Goal: Contribute content: Contribute content

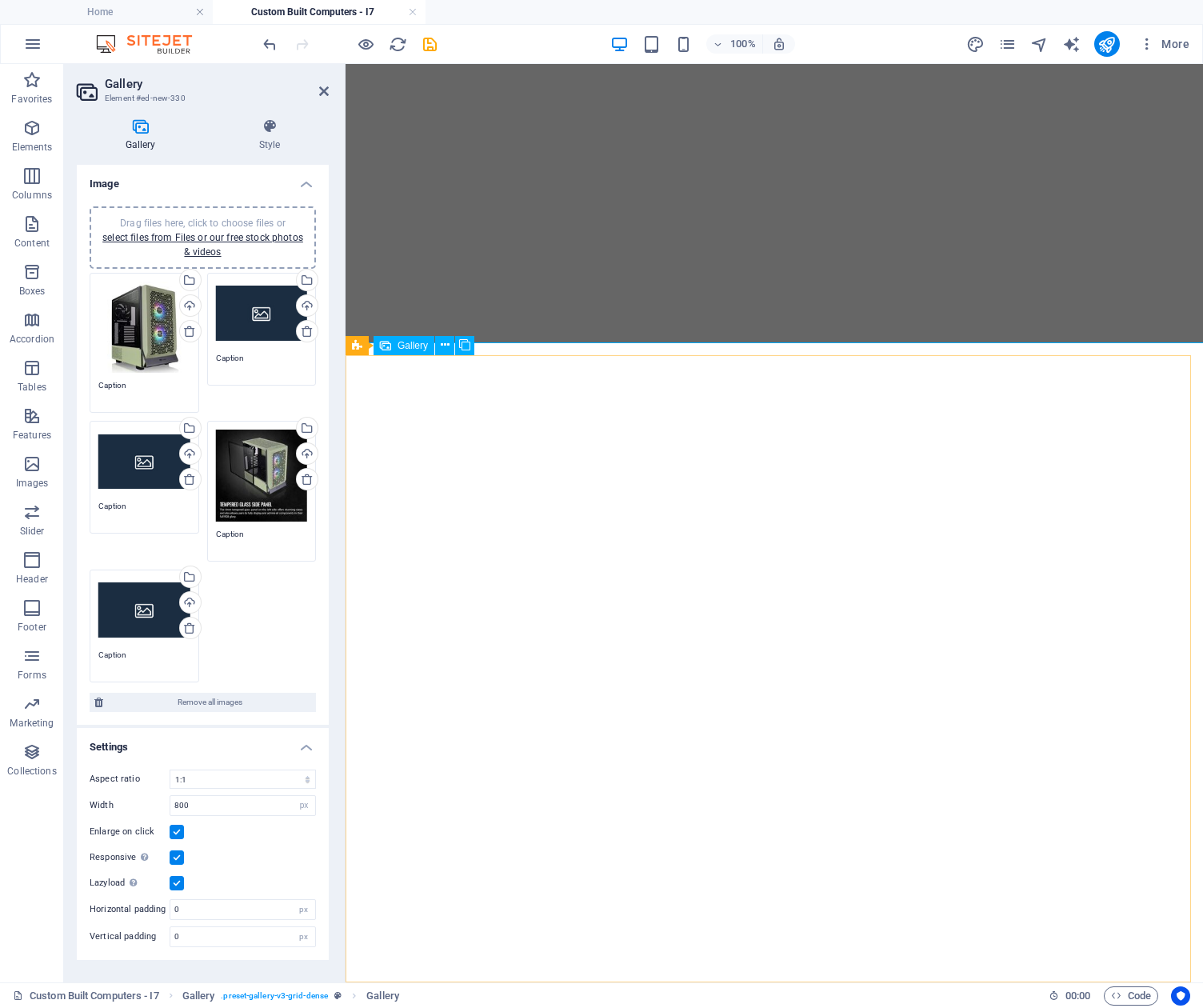
select select "4"
select select "px"
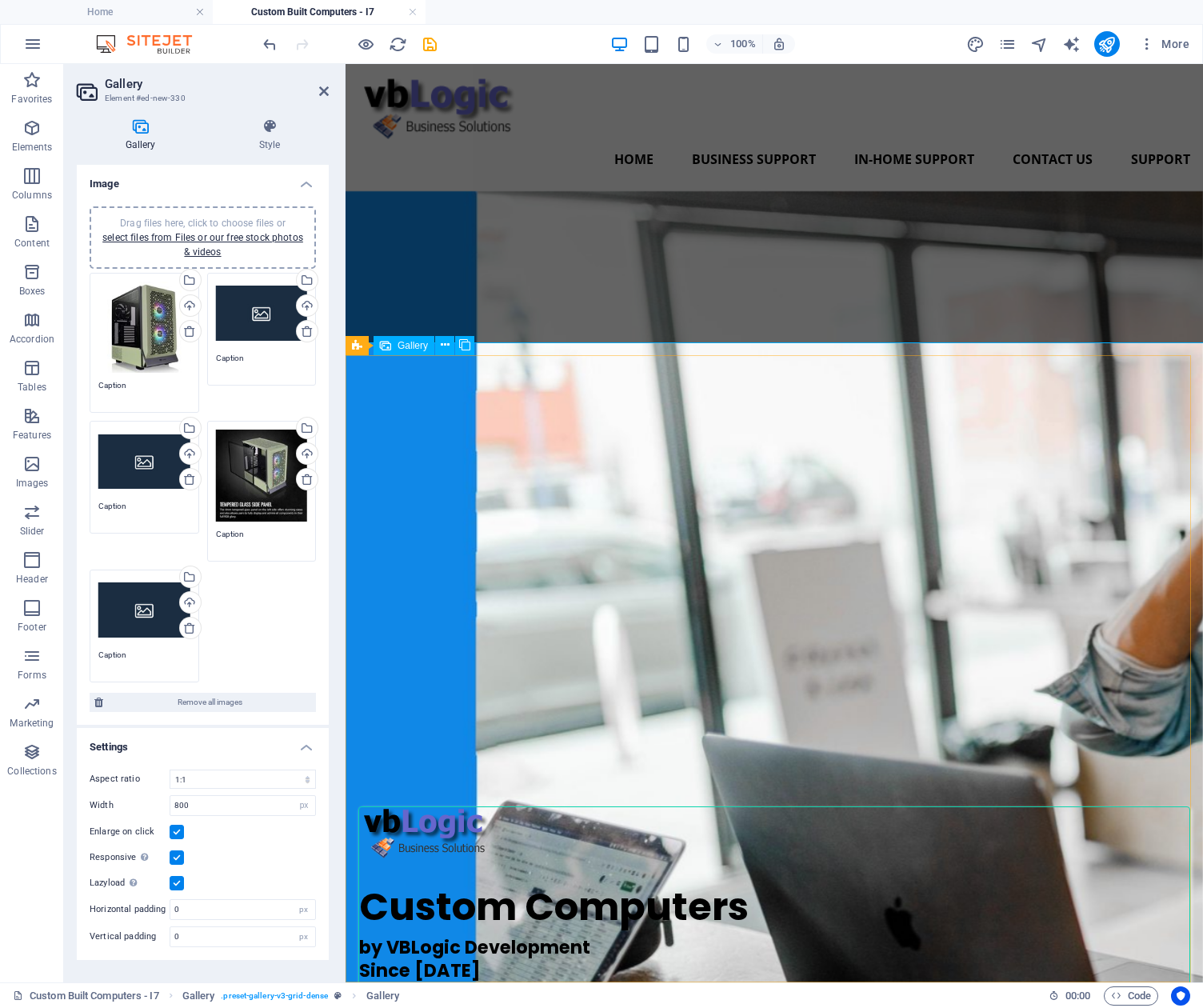
scroll to position [1353, 0]
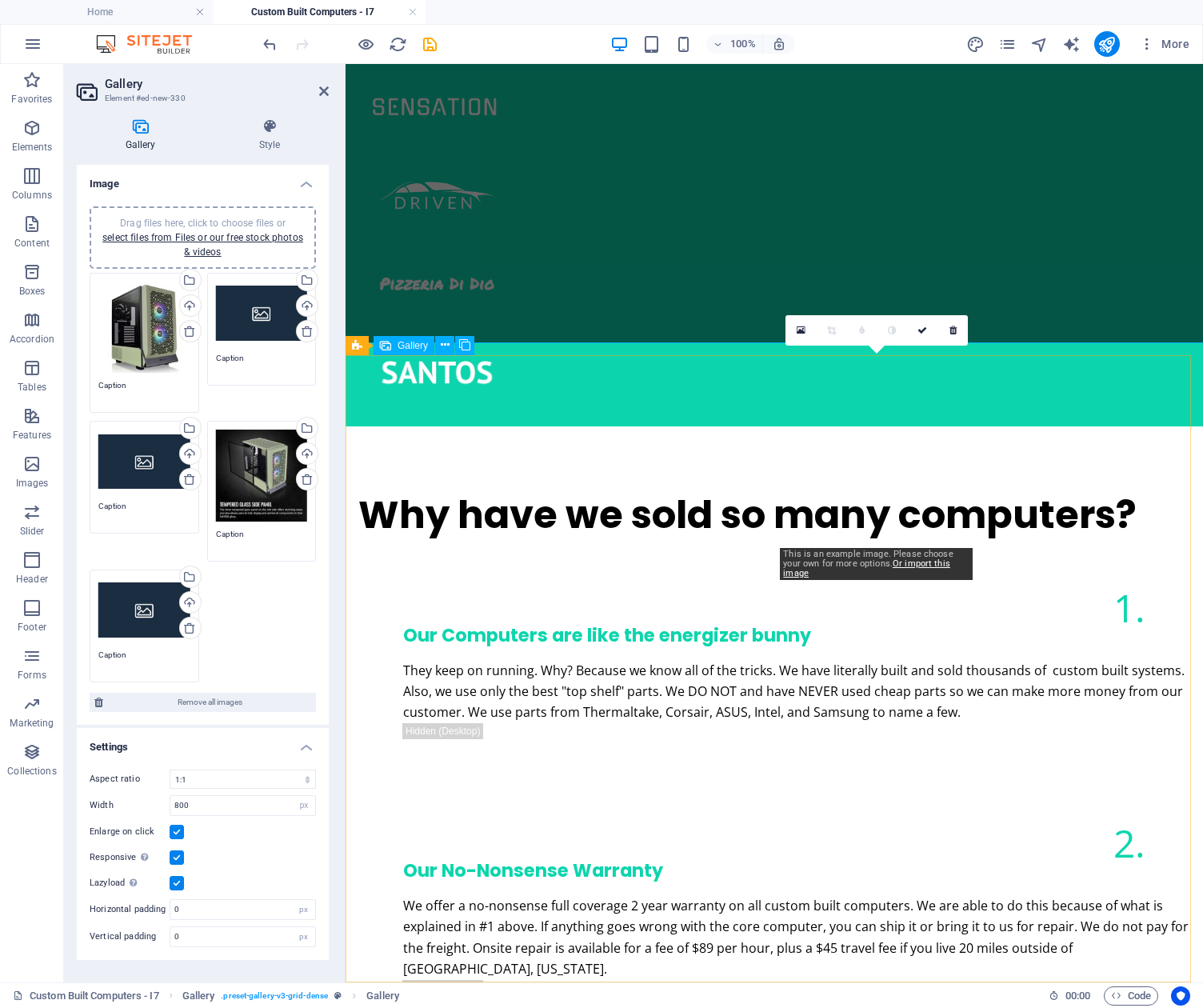
click at [798, 326] on icon at bounding box center [801, 331] width 9 height 11
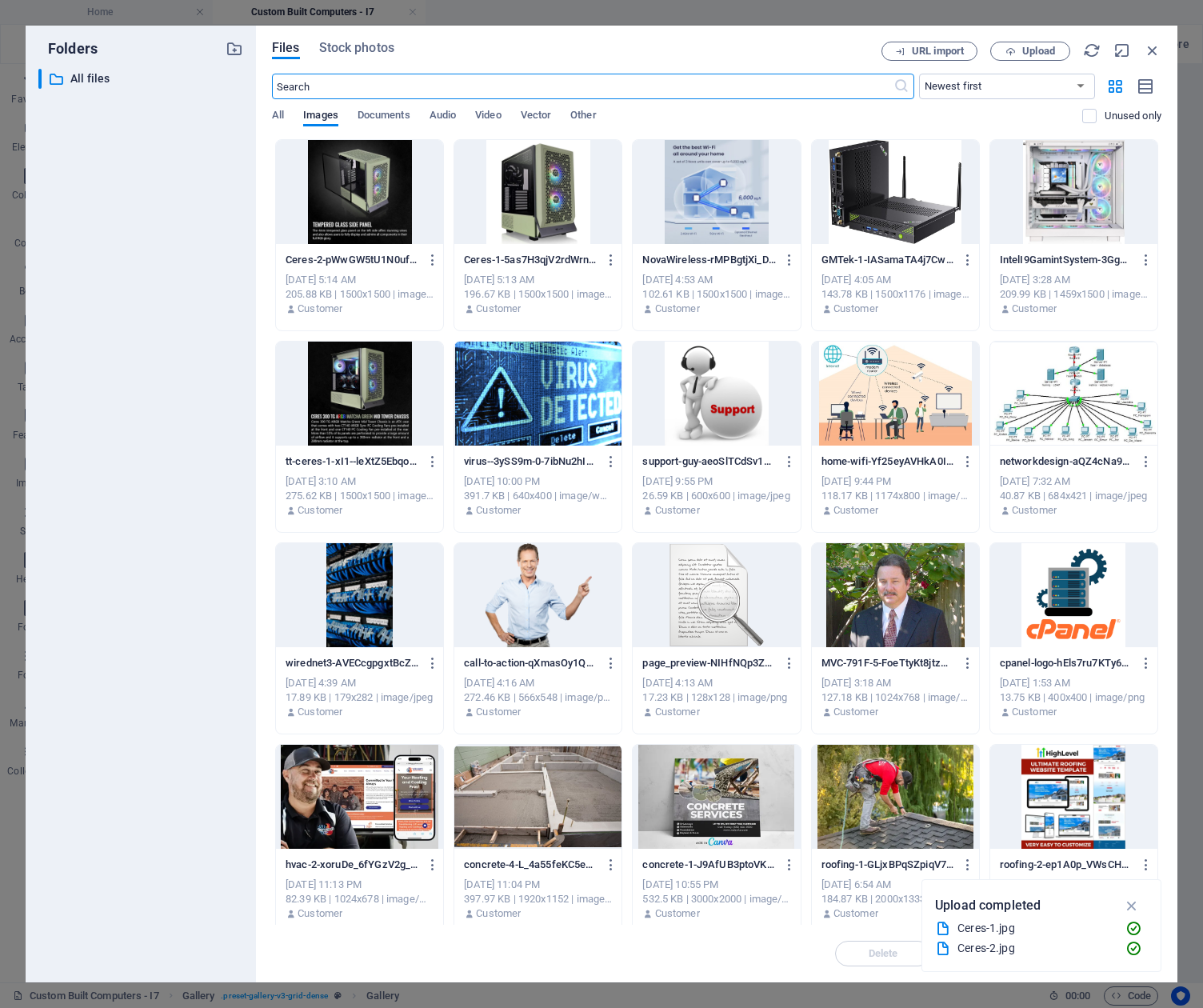
scroll to position [1138, 0]
click at [1041, 46] on span "Upload" at bounding box center [1039, 51] width 33 height 10
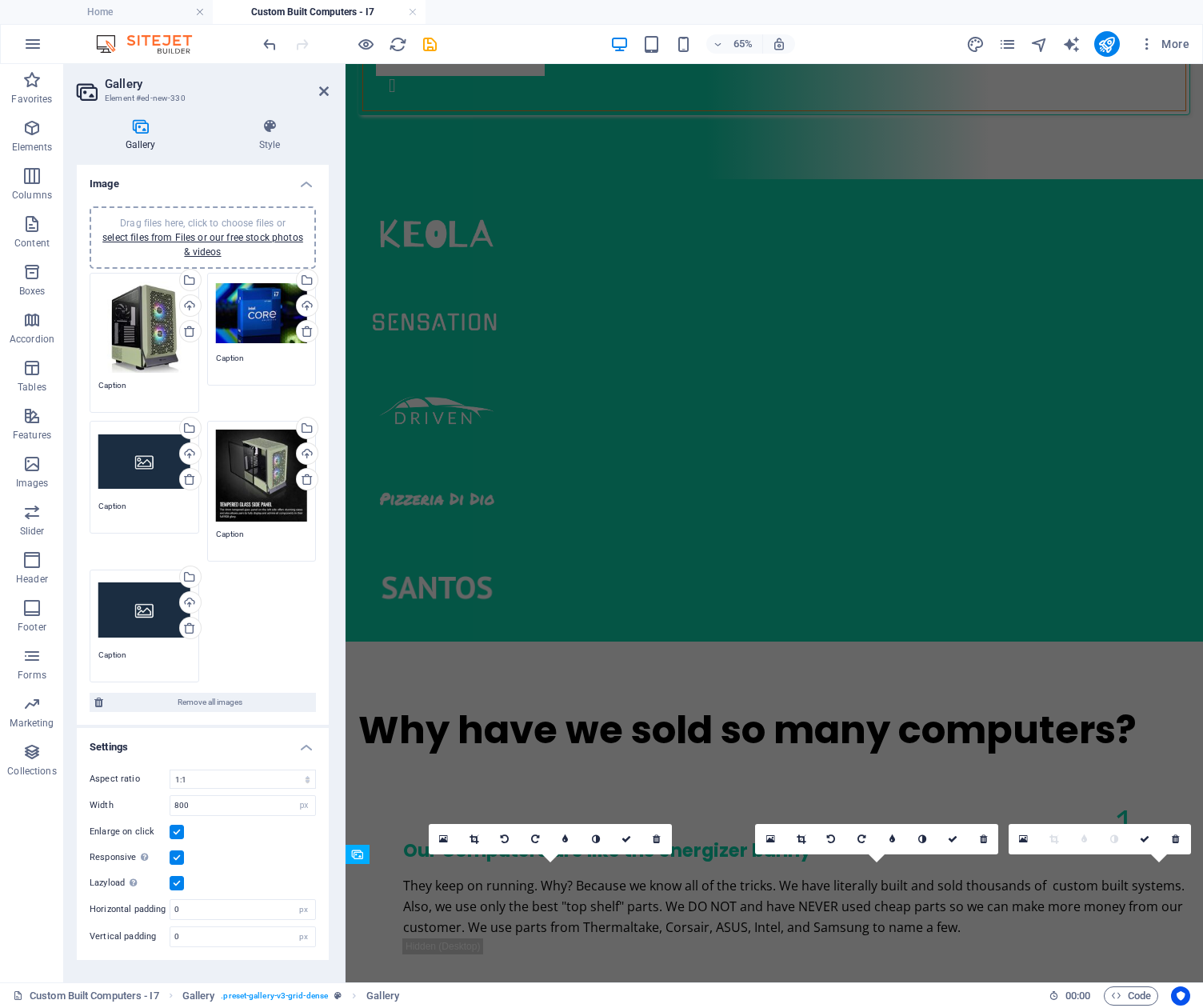
scroll to position [844, 0]
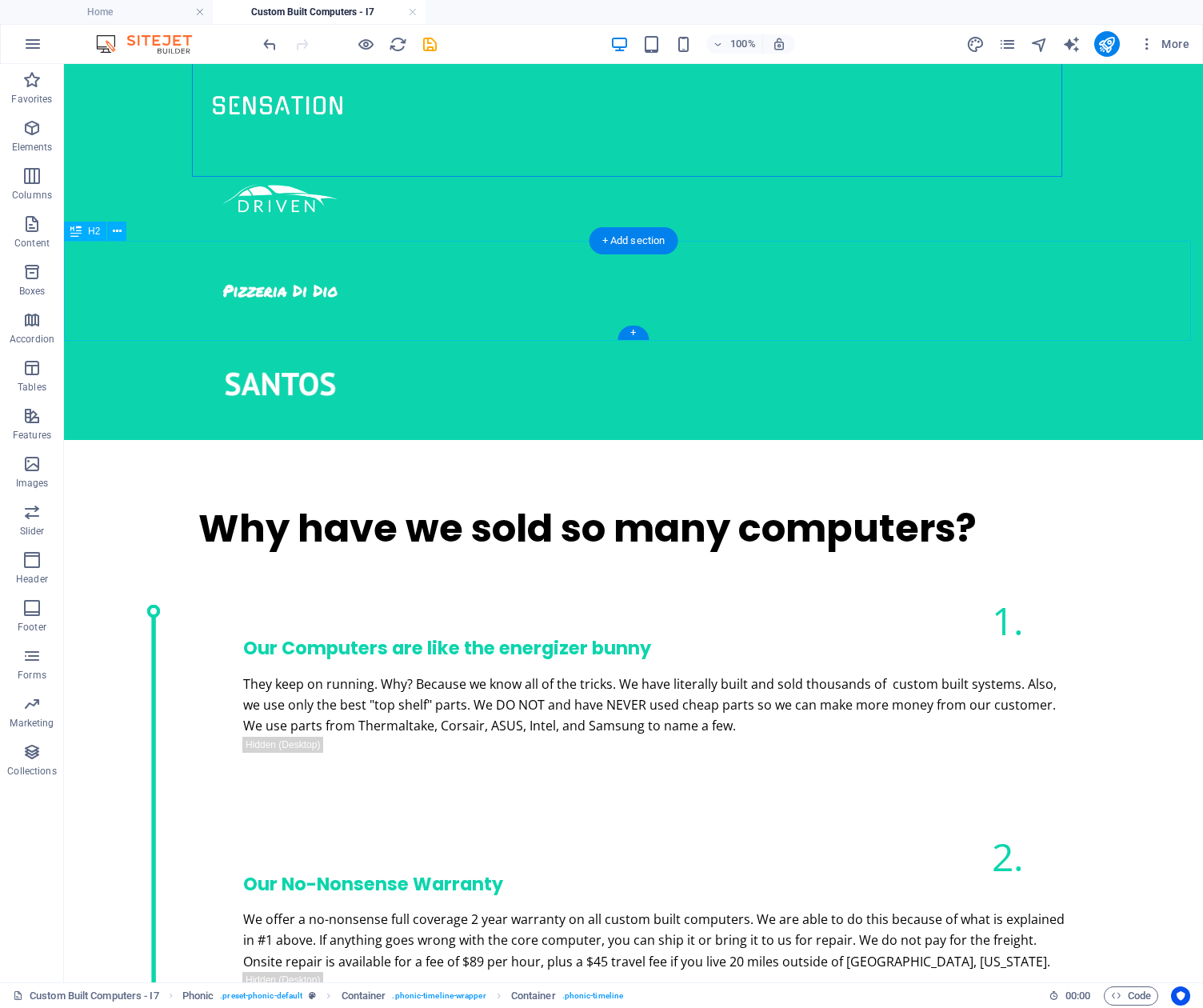
scroll to position [1489, 0]
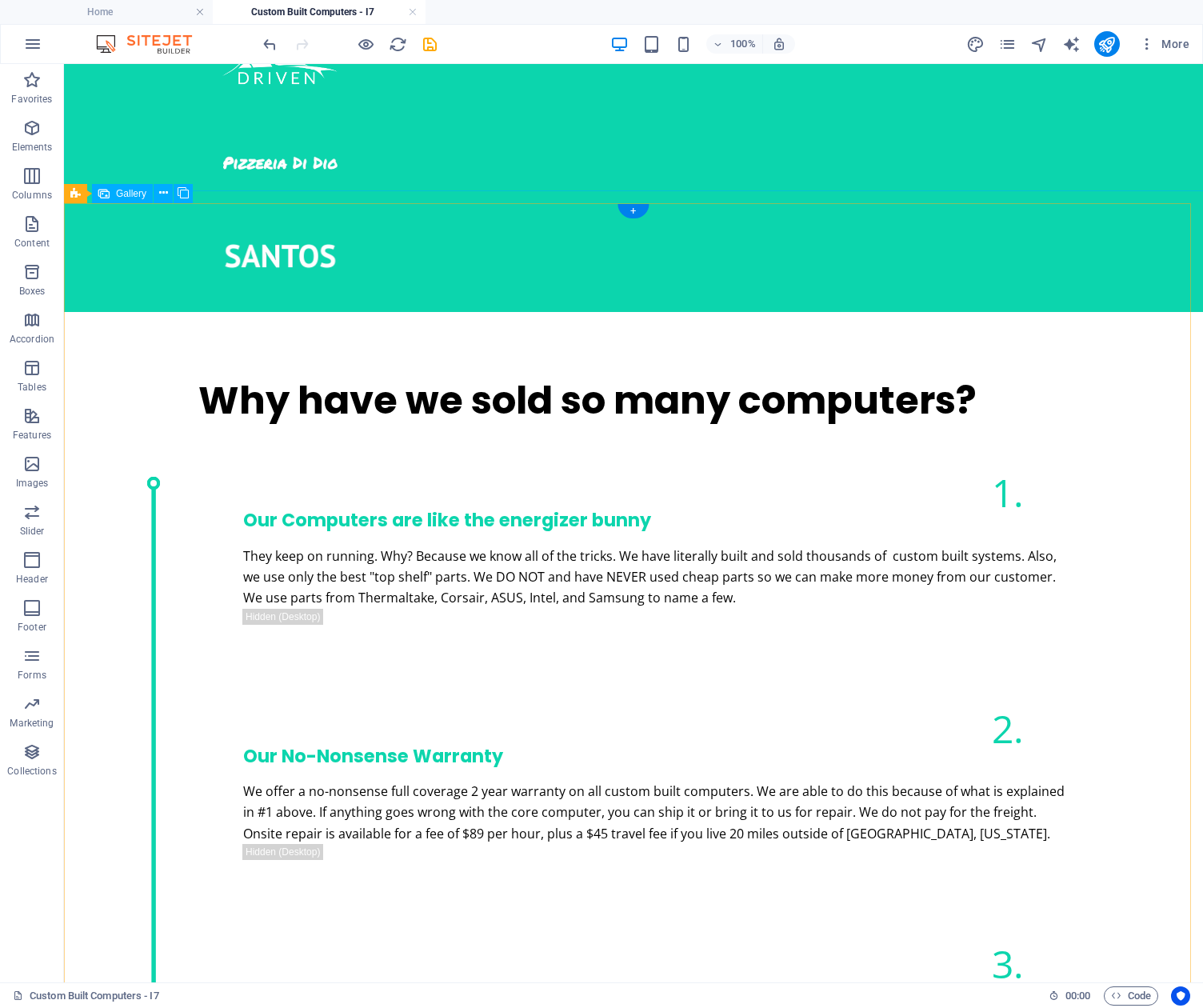
select select "4"
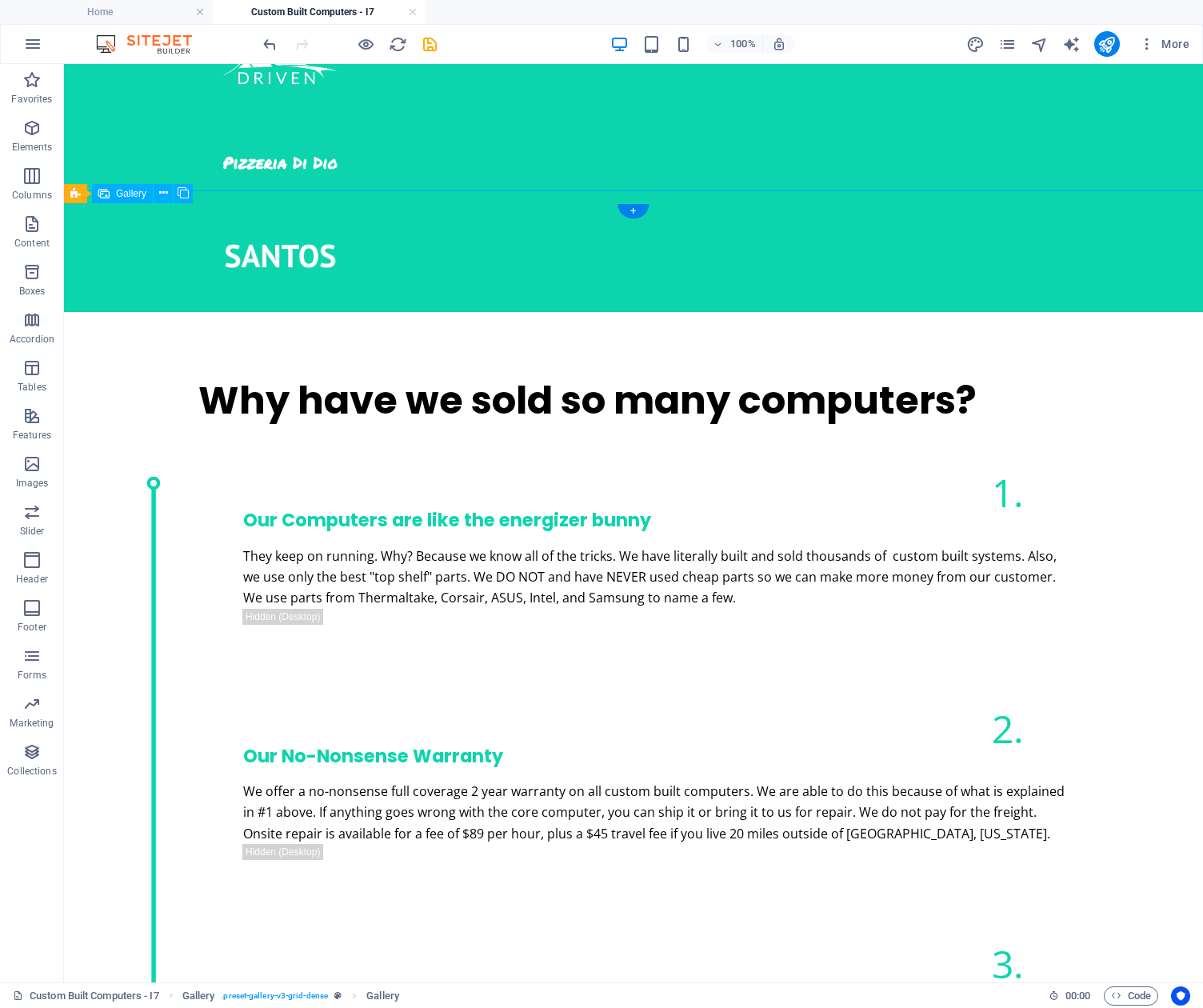
select select "px"
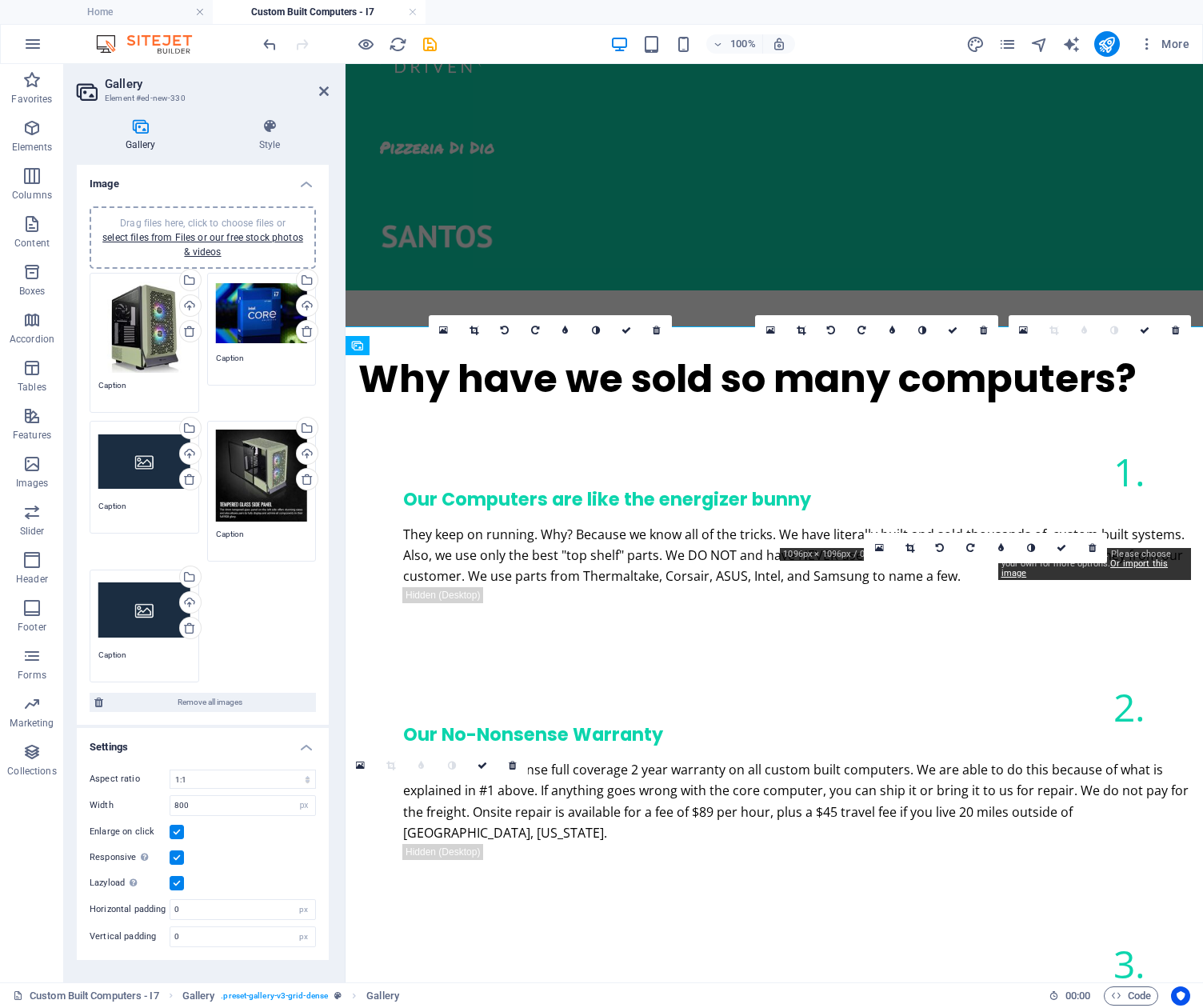
scroll to position [1353, 0]
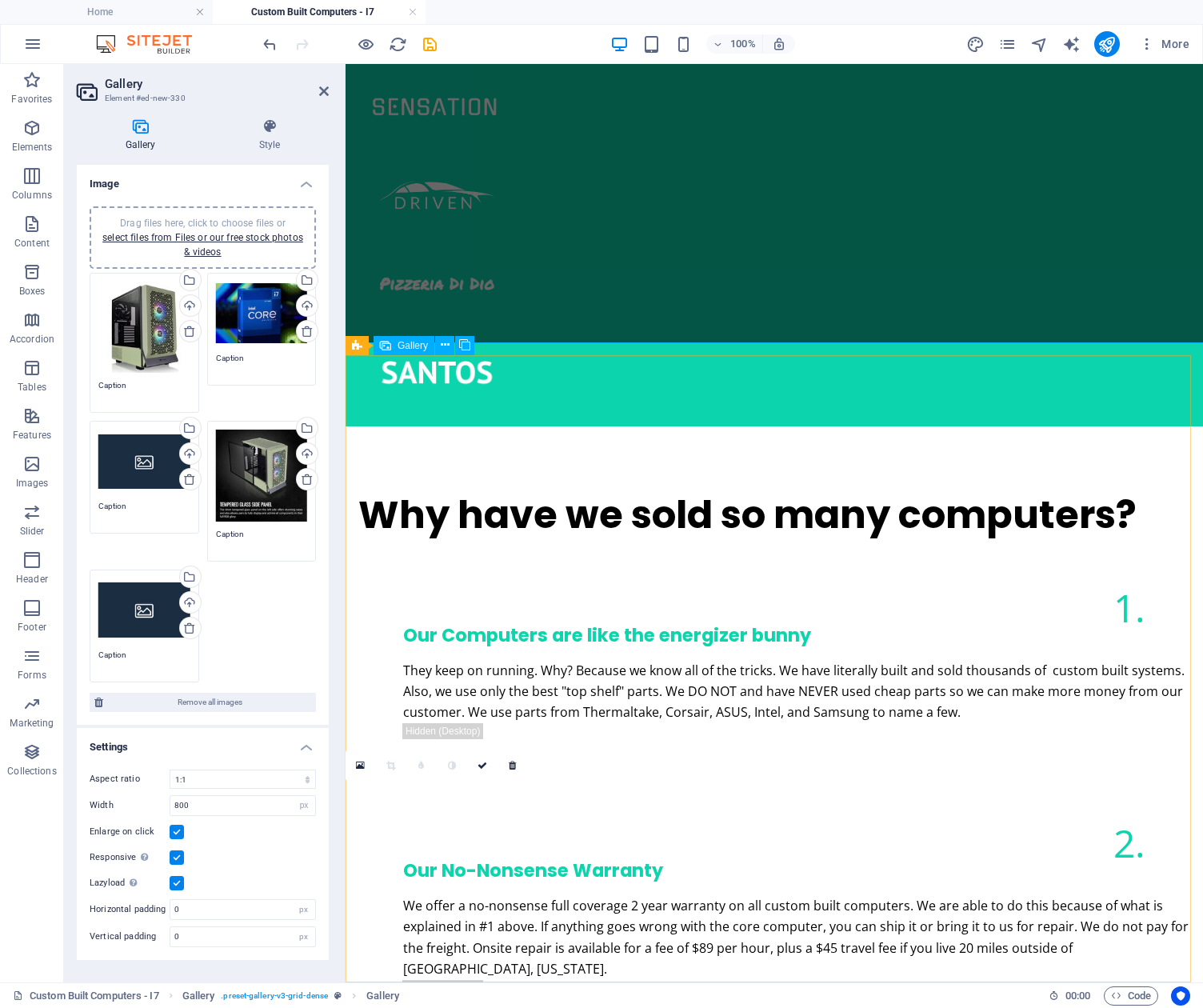
click at [360, 765] on icon at bounding box center [360, 765] width 9 height 11
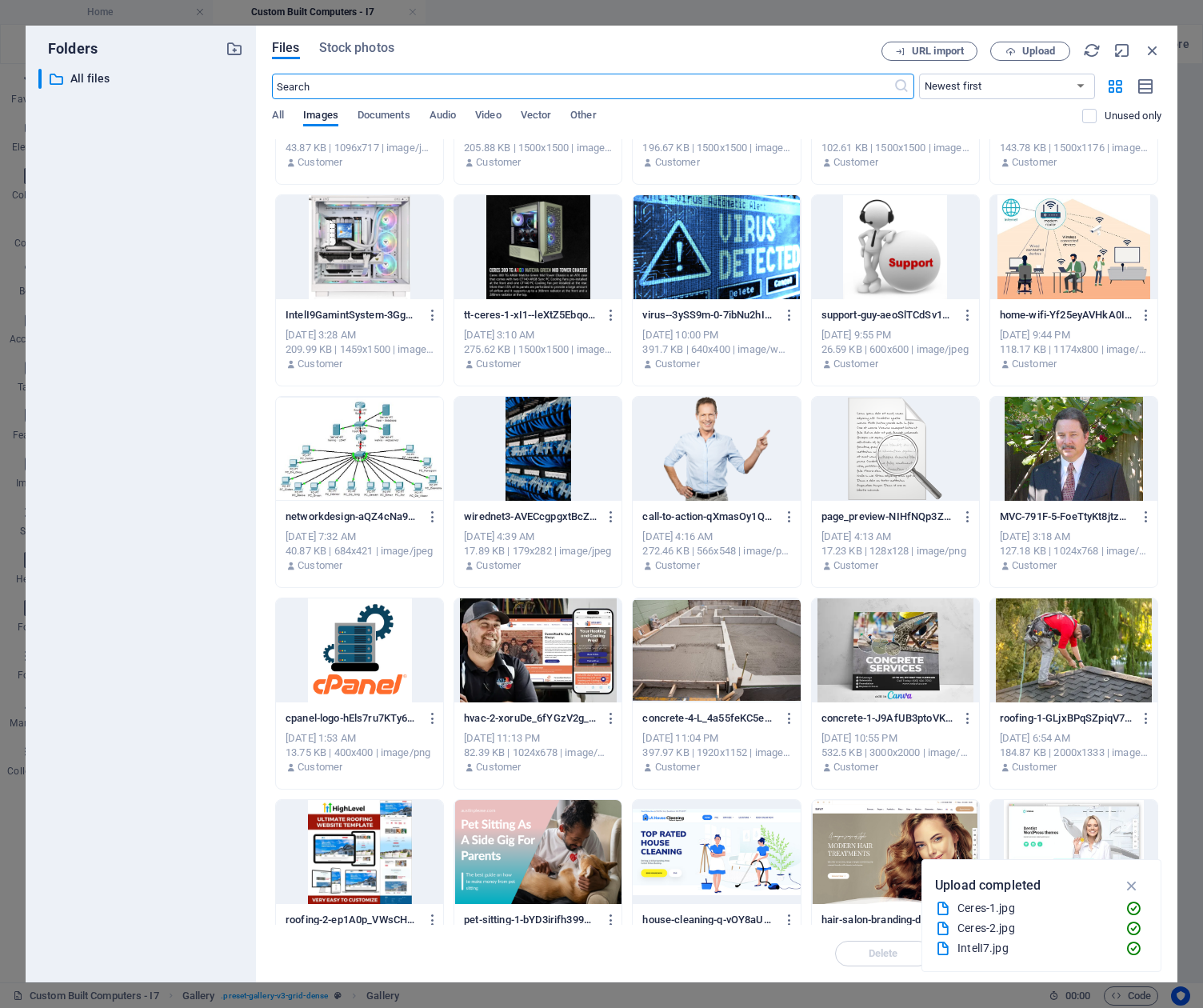
scroll to position [0, 0]
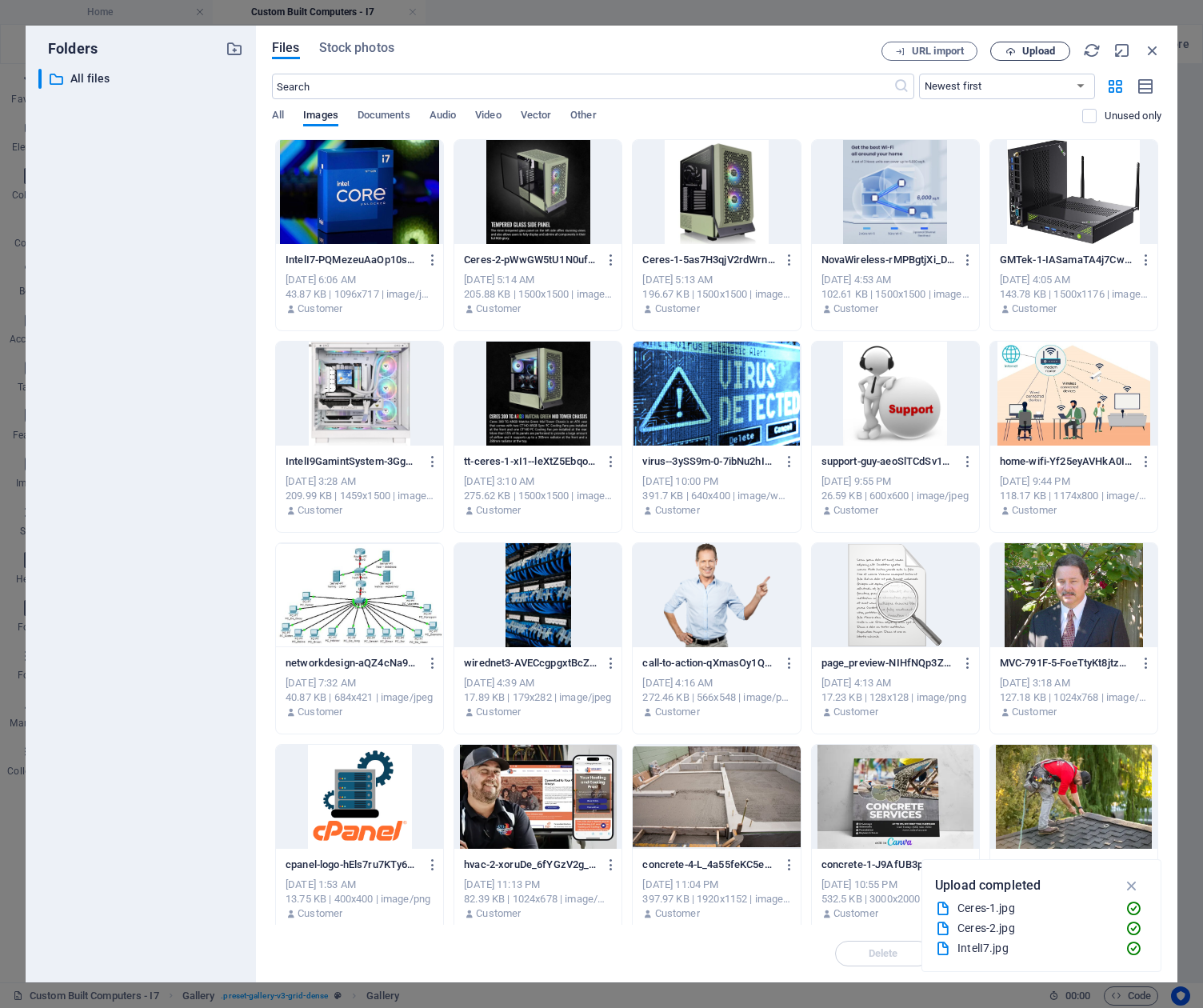
click at [1035, 50] on span "Upload" at bounding box center [1039, 51] width 33 height 10
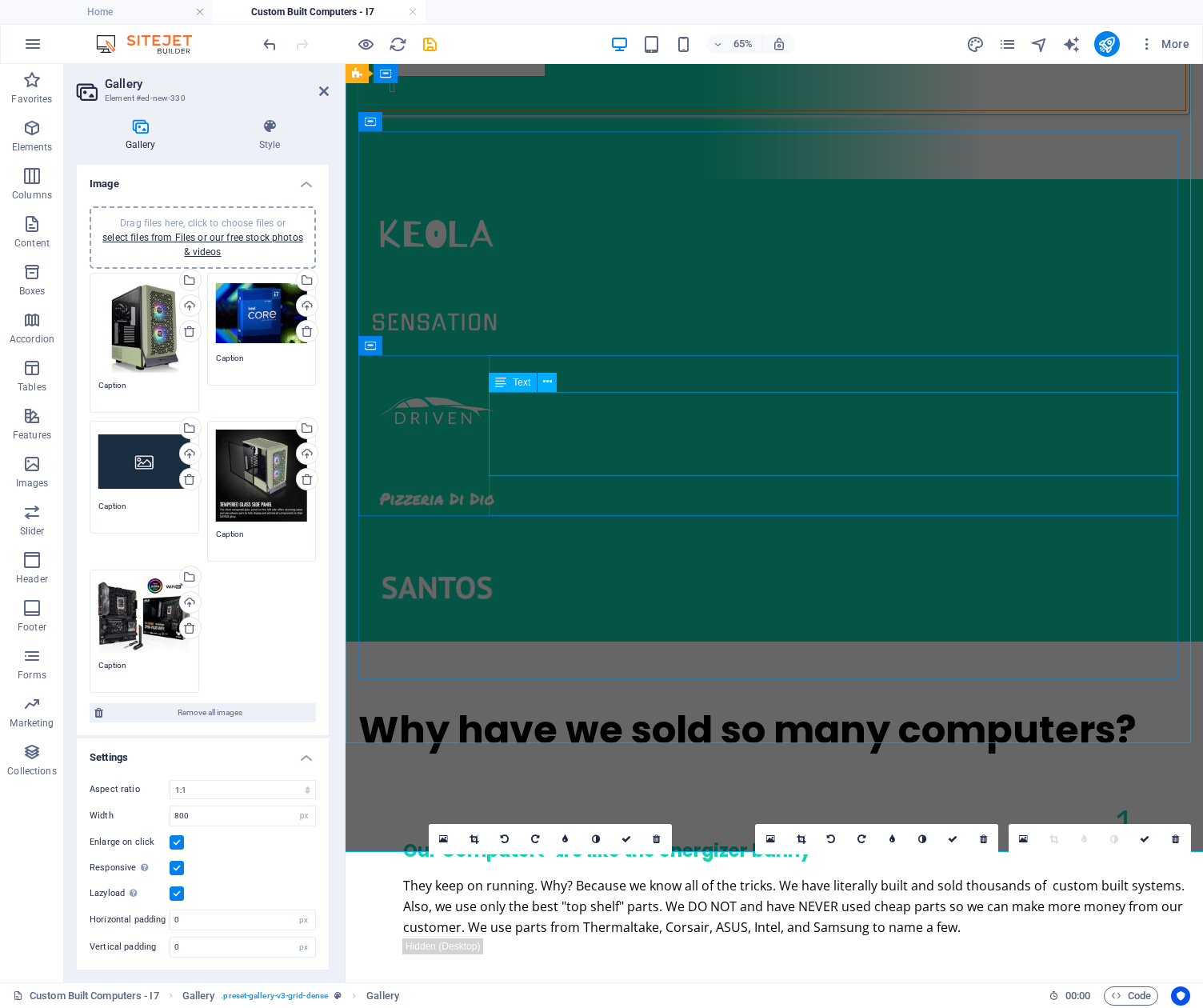
scroll to position [844, 0]
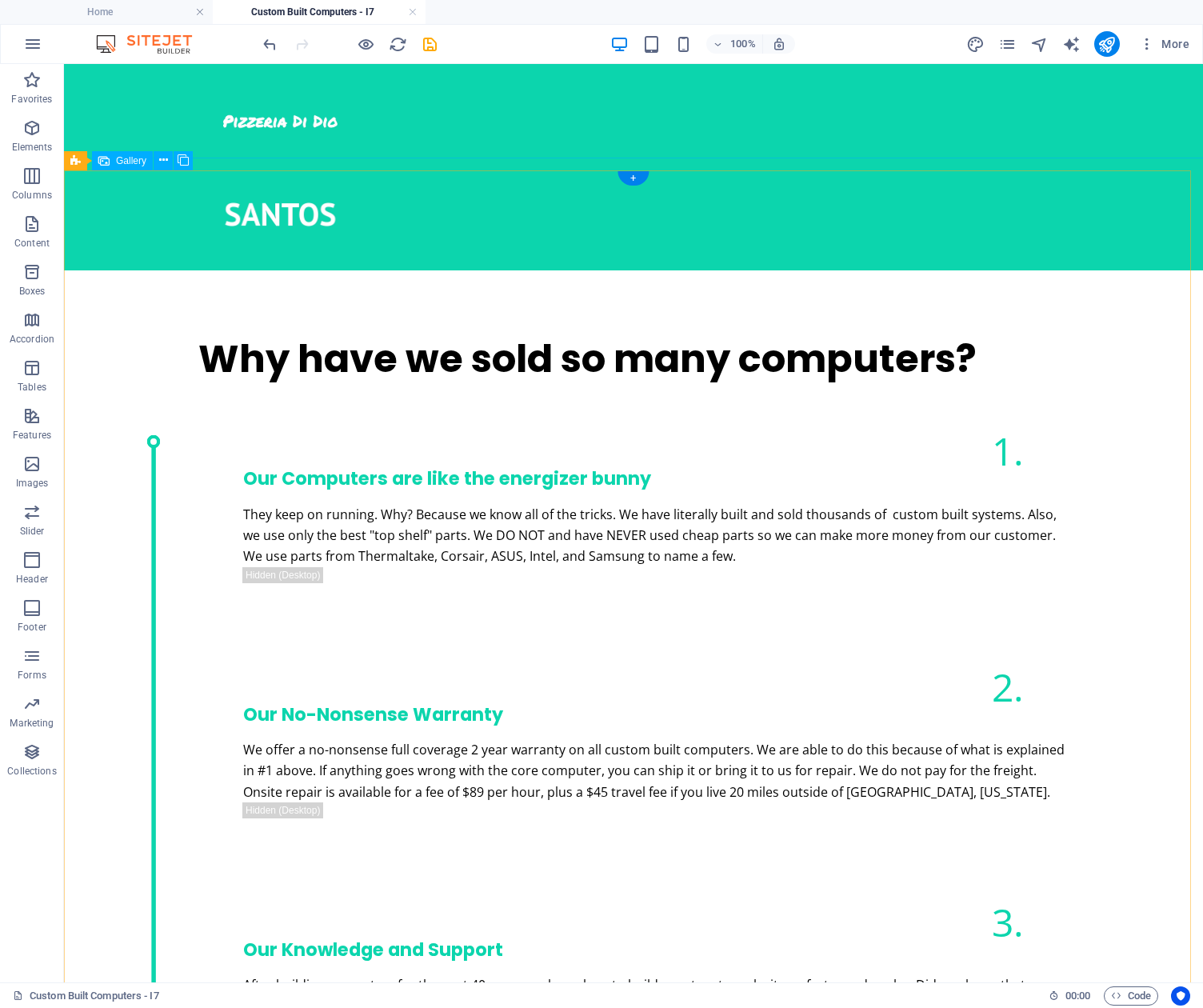
scroll to position [1548, 0]
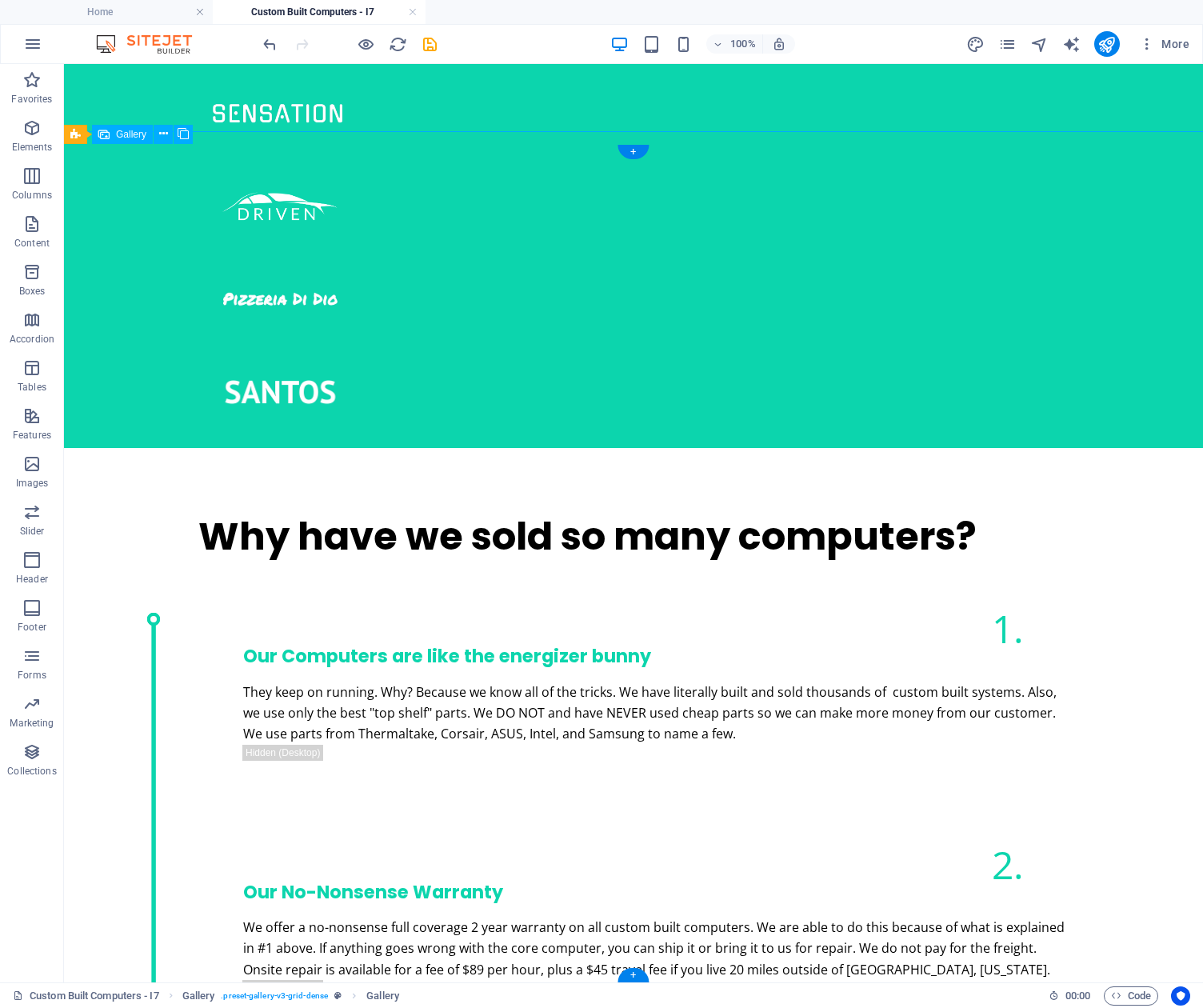
select select "4"
select select "px"
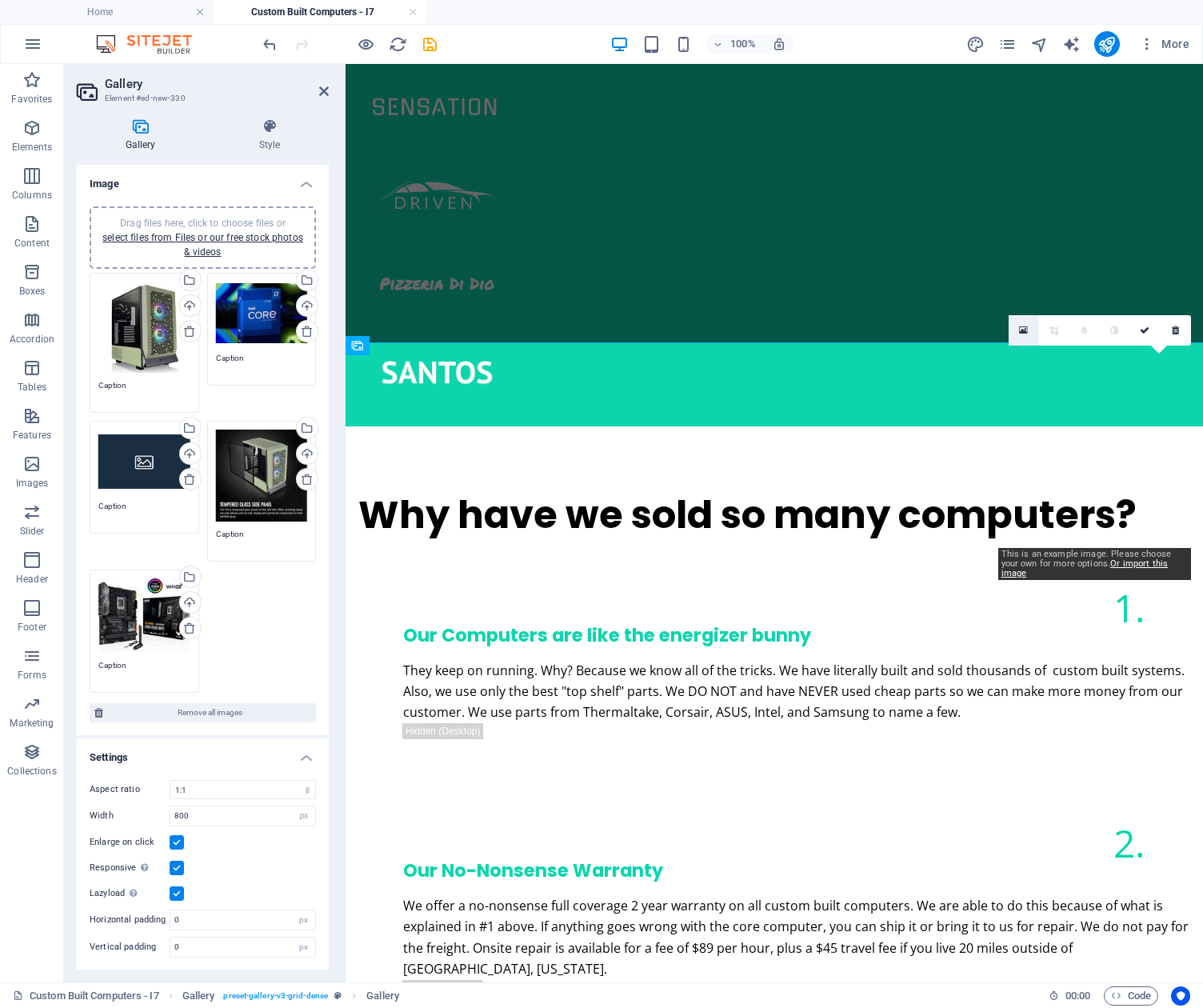
click at [1023, 325] on icon at bounding box center [1023, 331] width 9 height 11
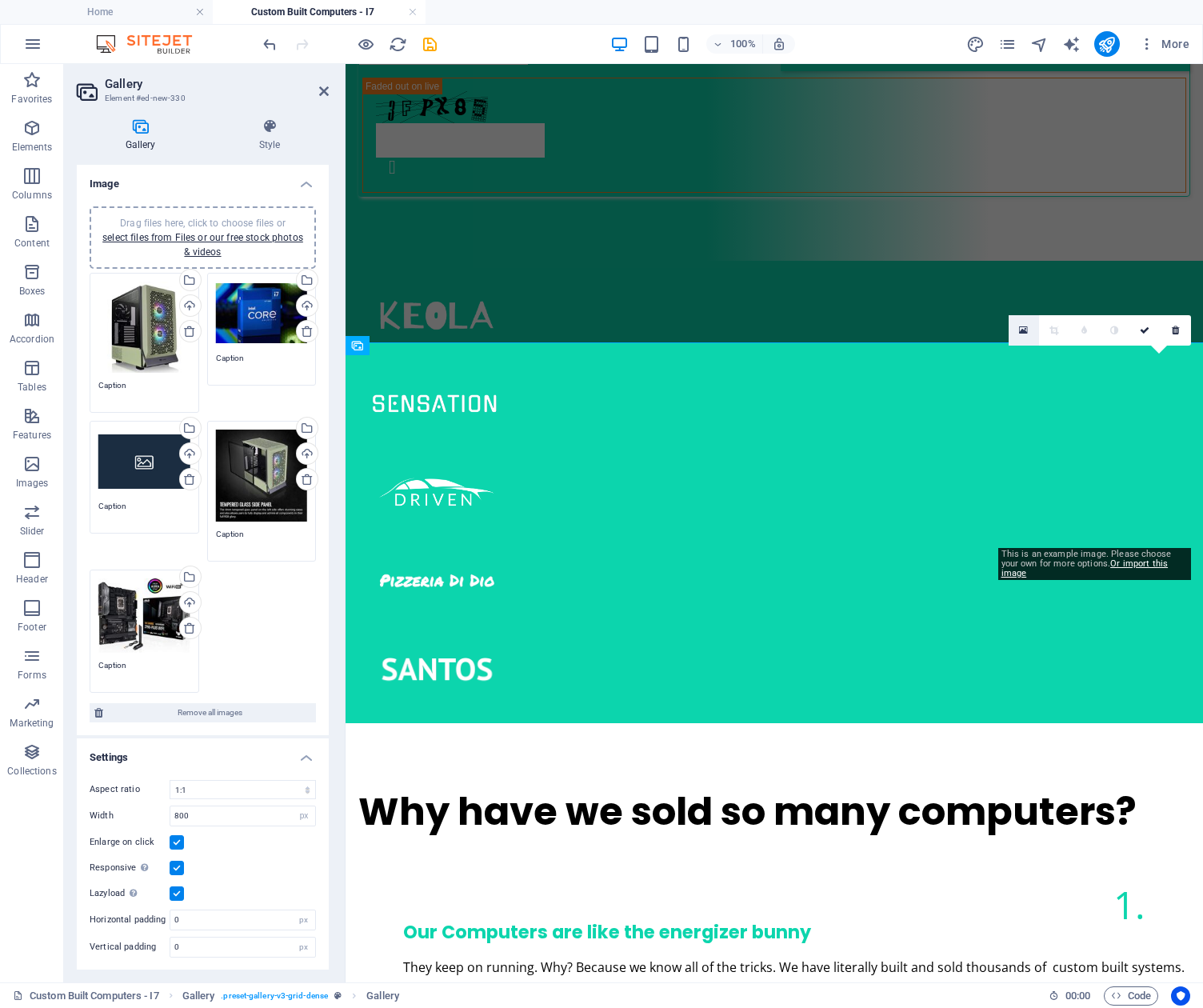
scroll to position [1138, 0]
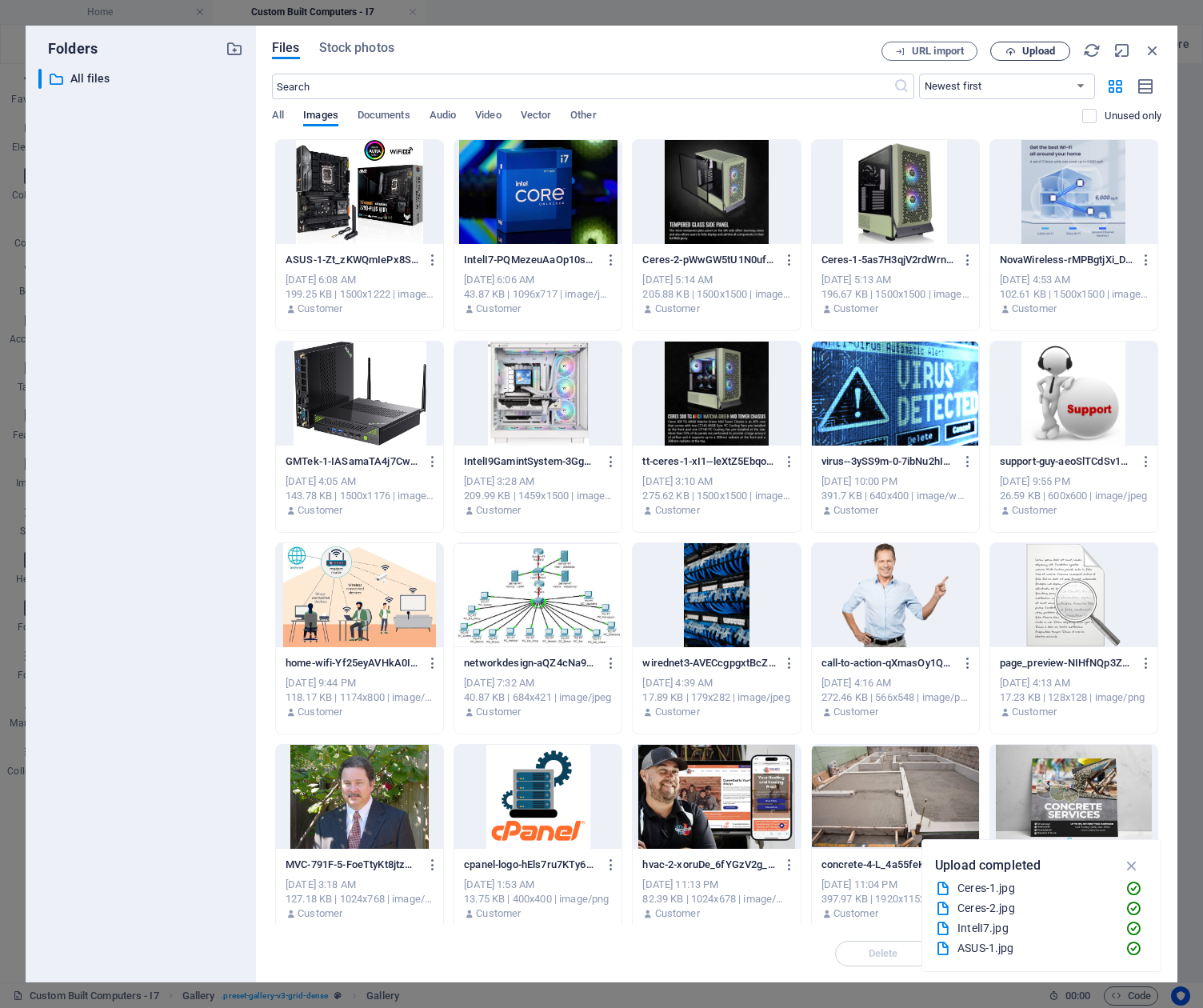
click at [1040, 53] on span "Upload" at bounding box center [1039, 51] width 33 height 10
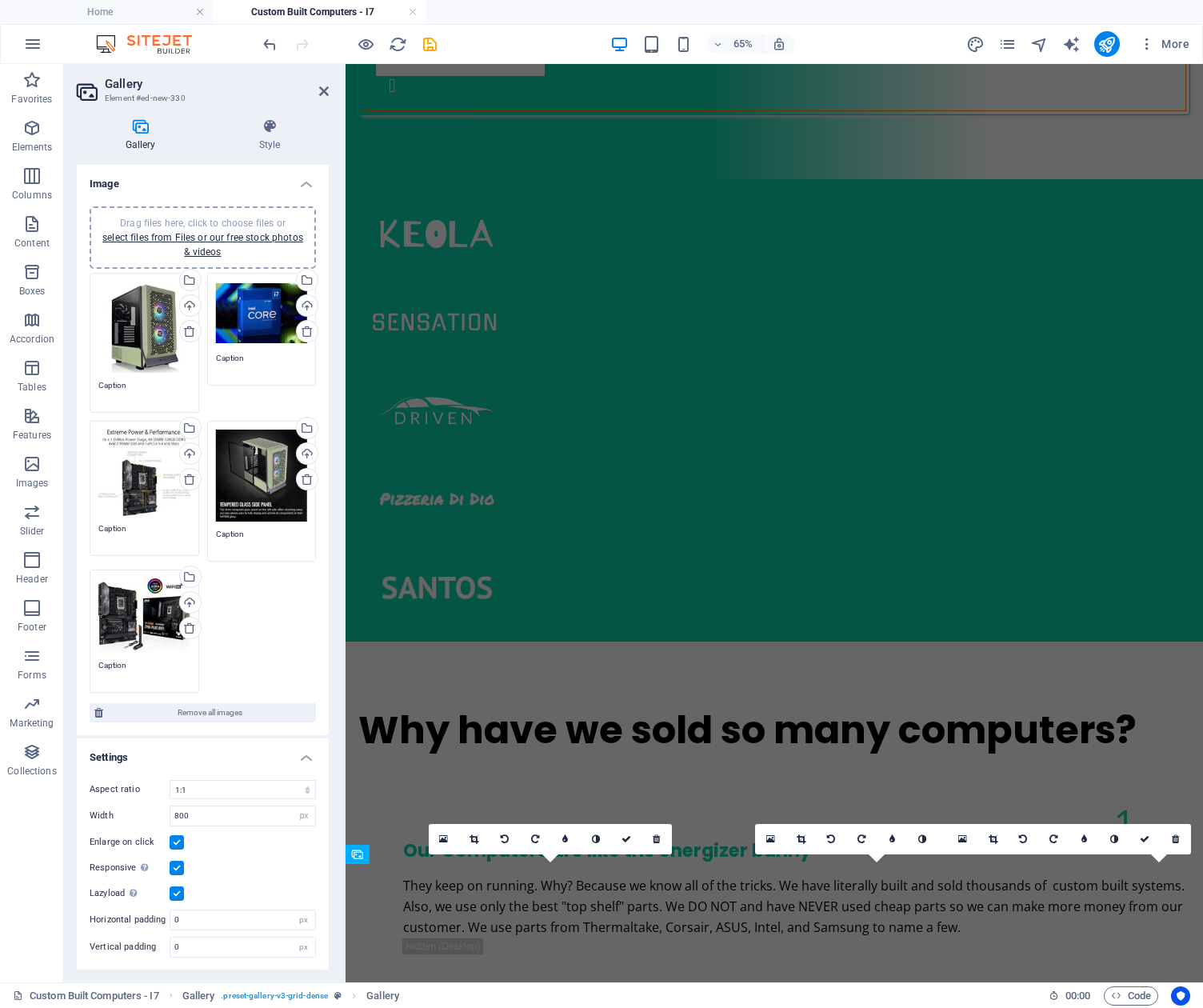
scroll to position [844, 0]
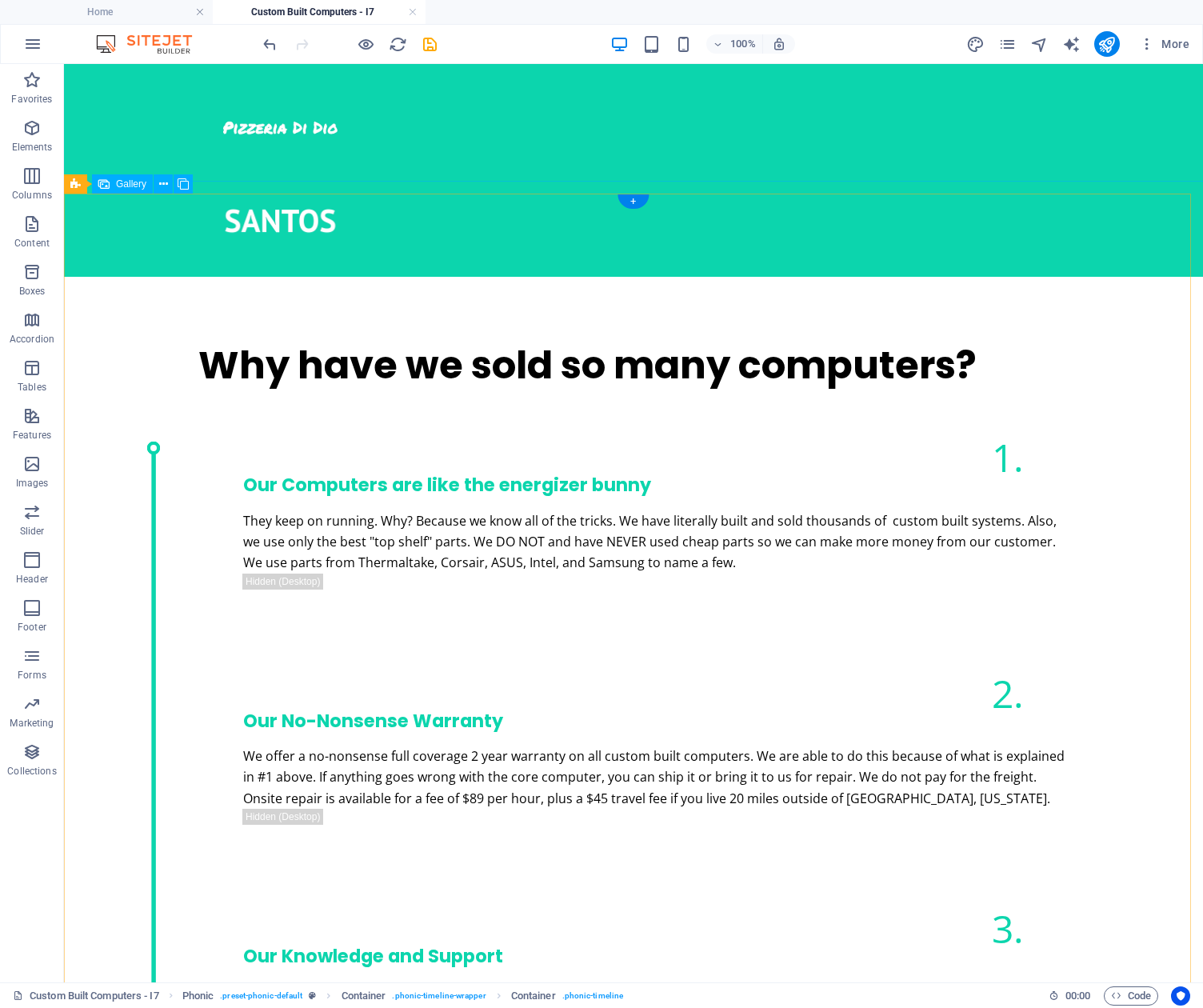
scroll to position [1548, 0]
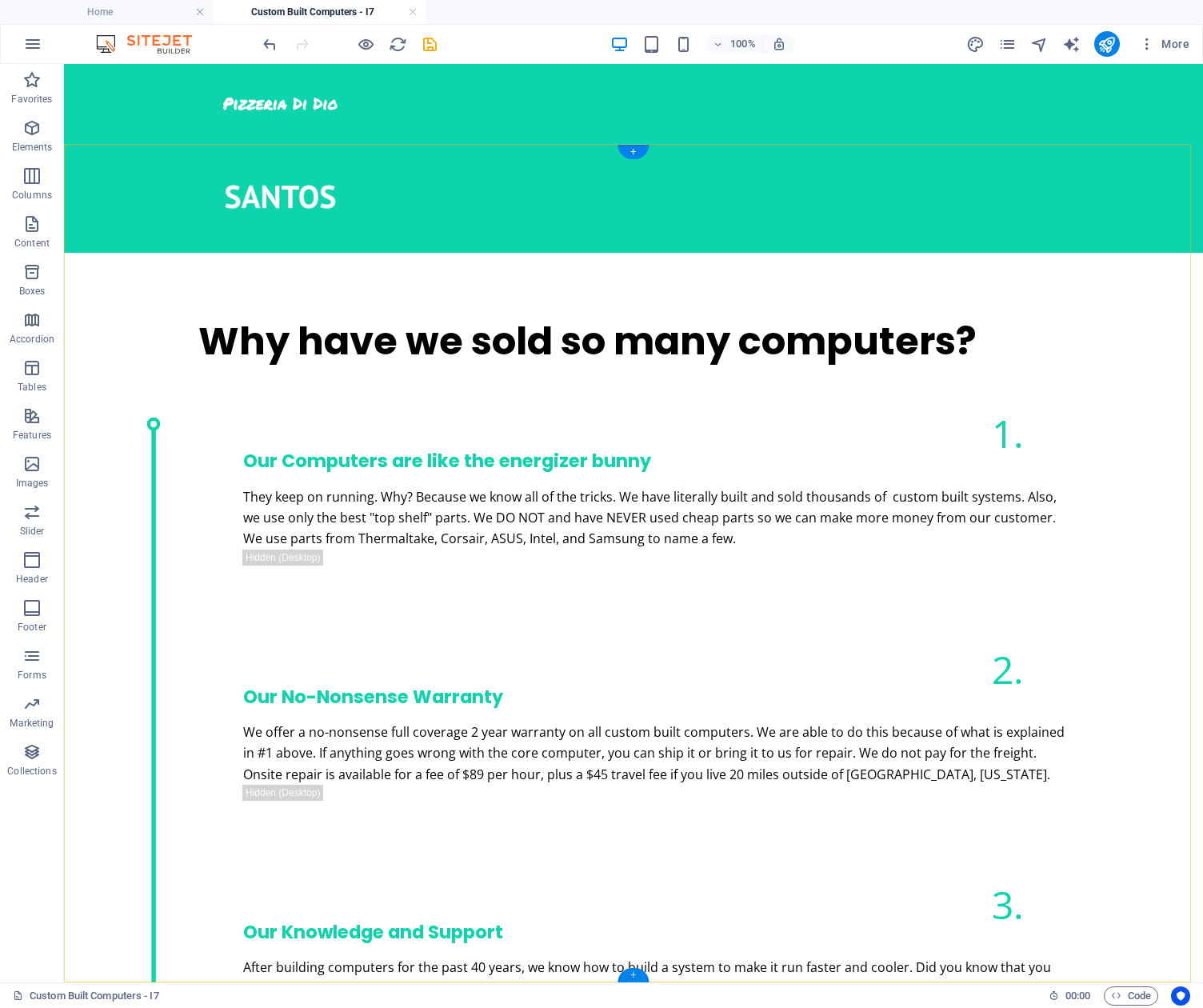
click at [635, 974] on div "+" at bounding box center [633, 975] width 32 height 14
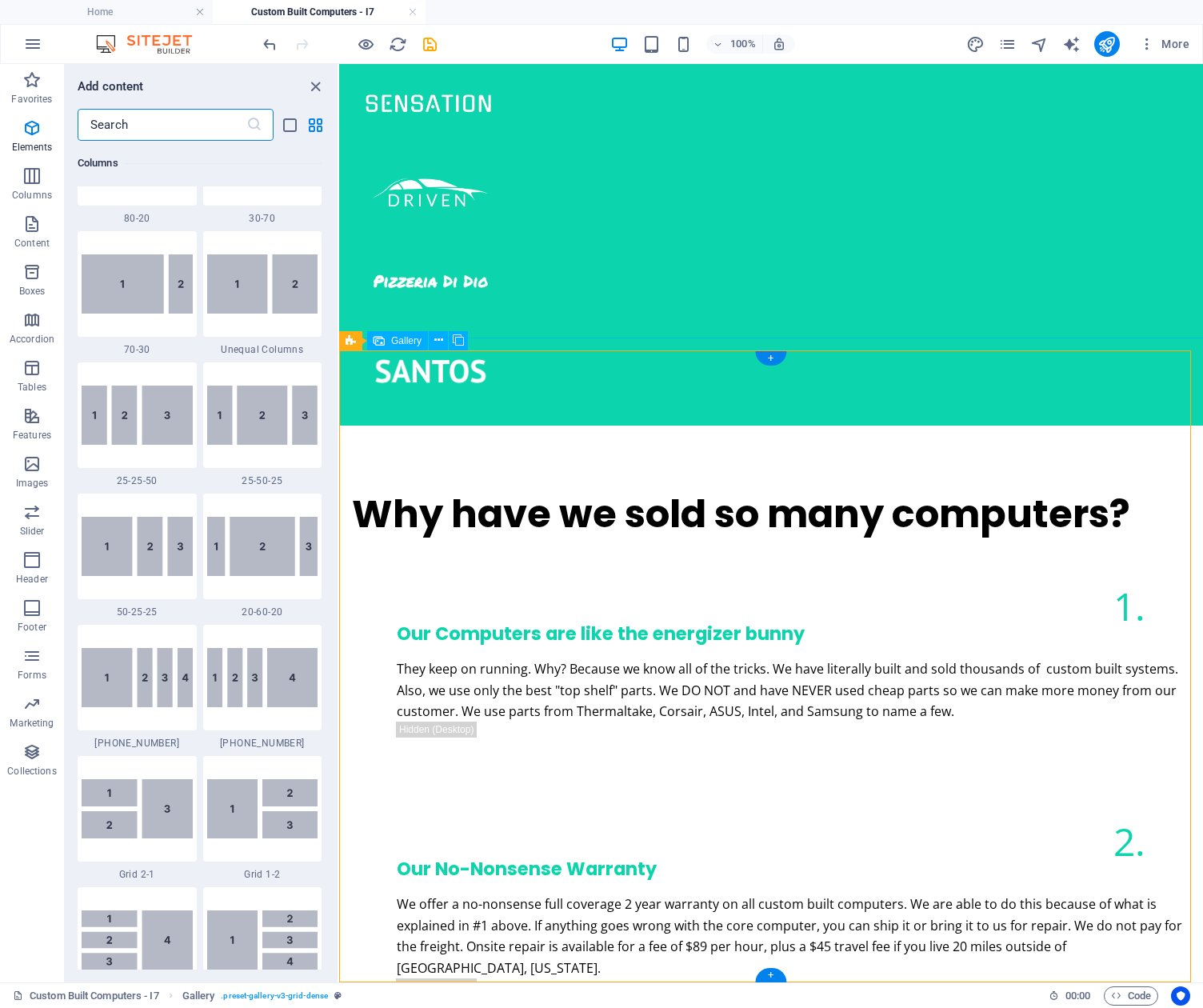
scroll to position [2798, 0]
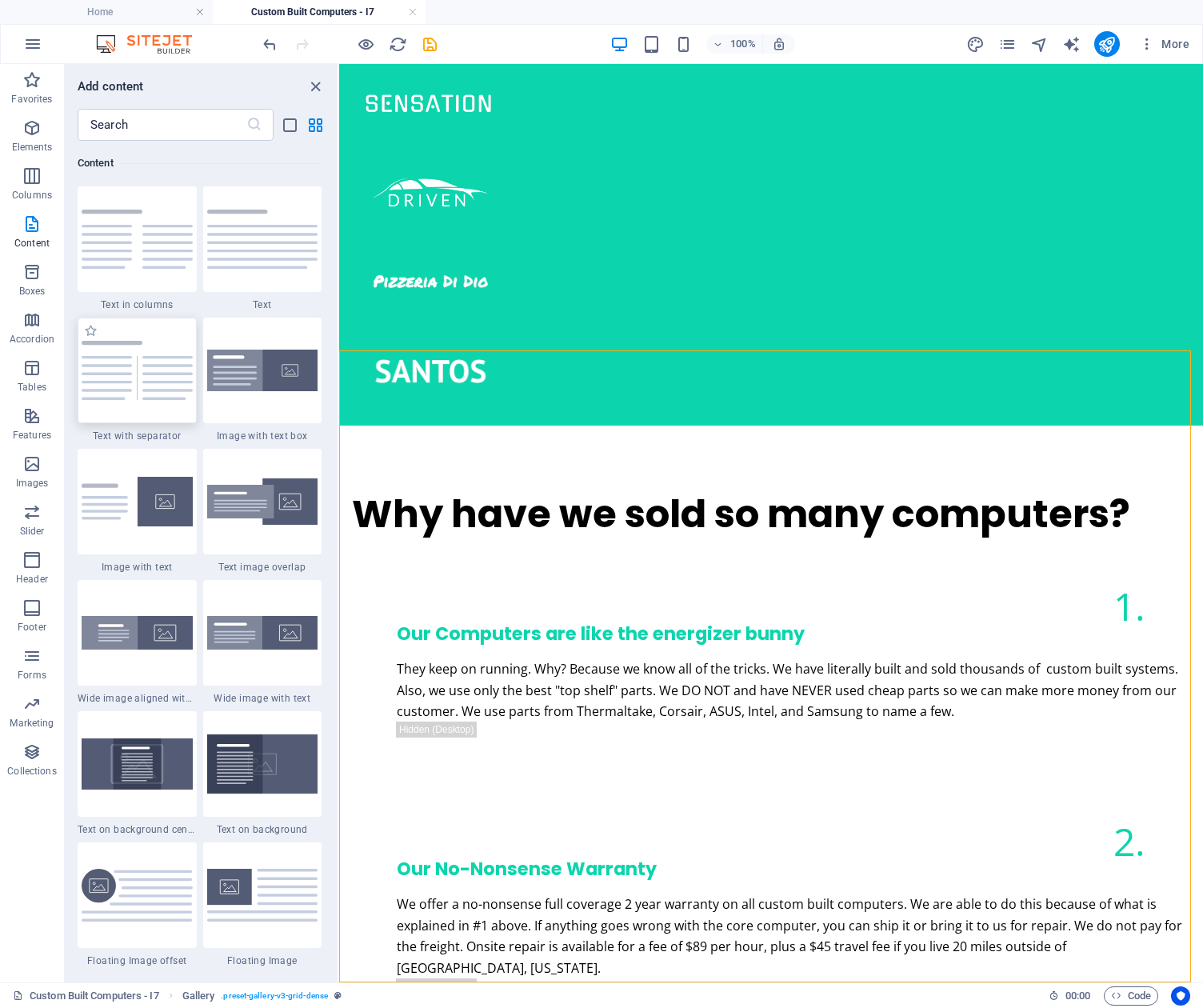
click at [135, 378] on img at bounding box center [136, 370] width 111 height 60
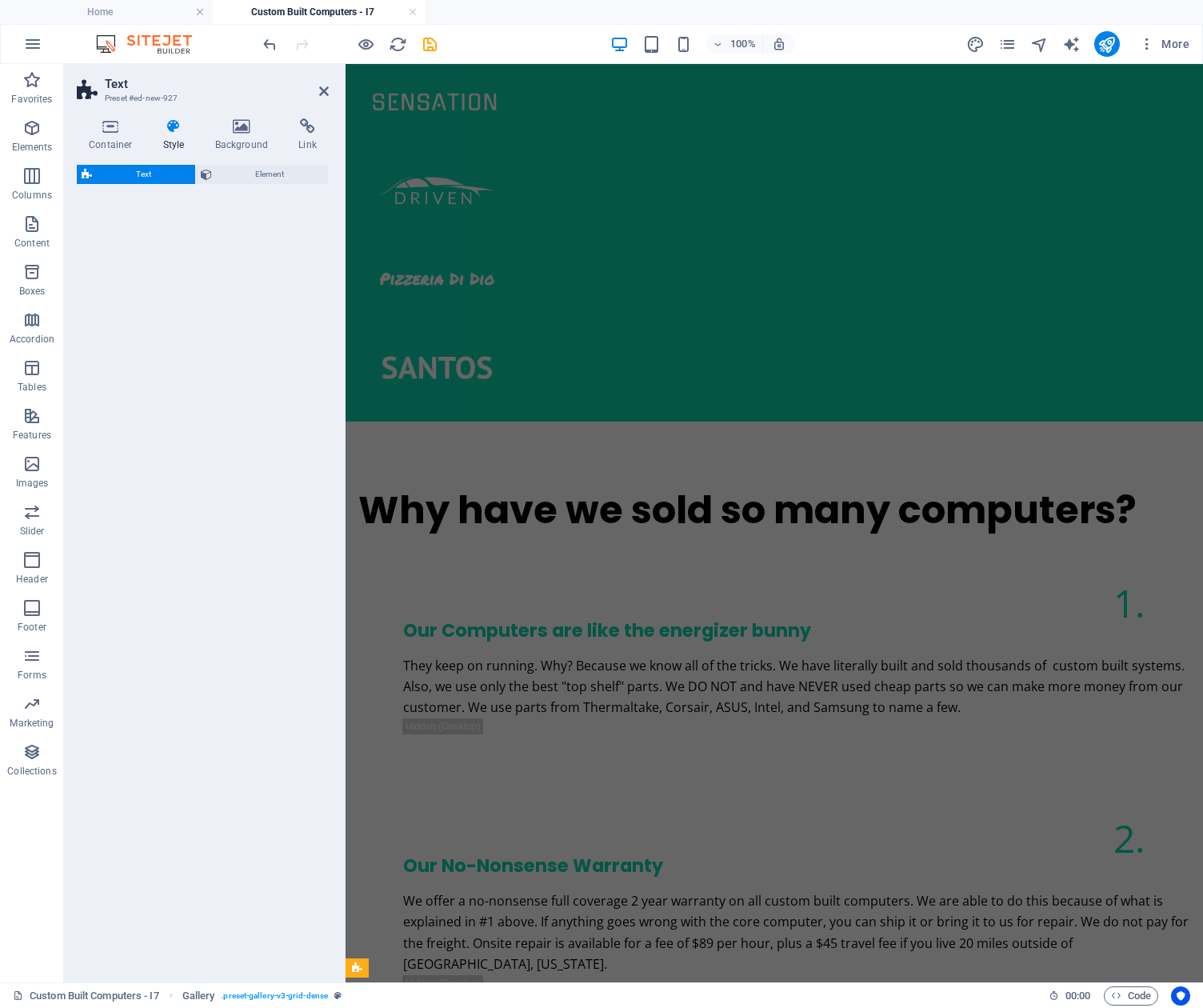
select select "rem"
select select "px"
select select "preset-text-v2-separator"
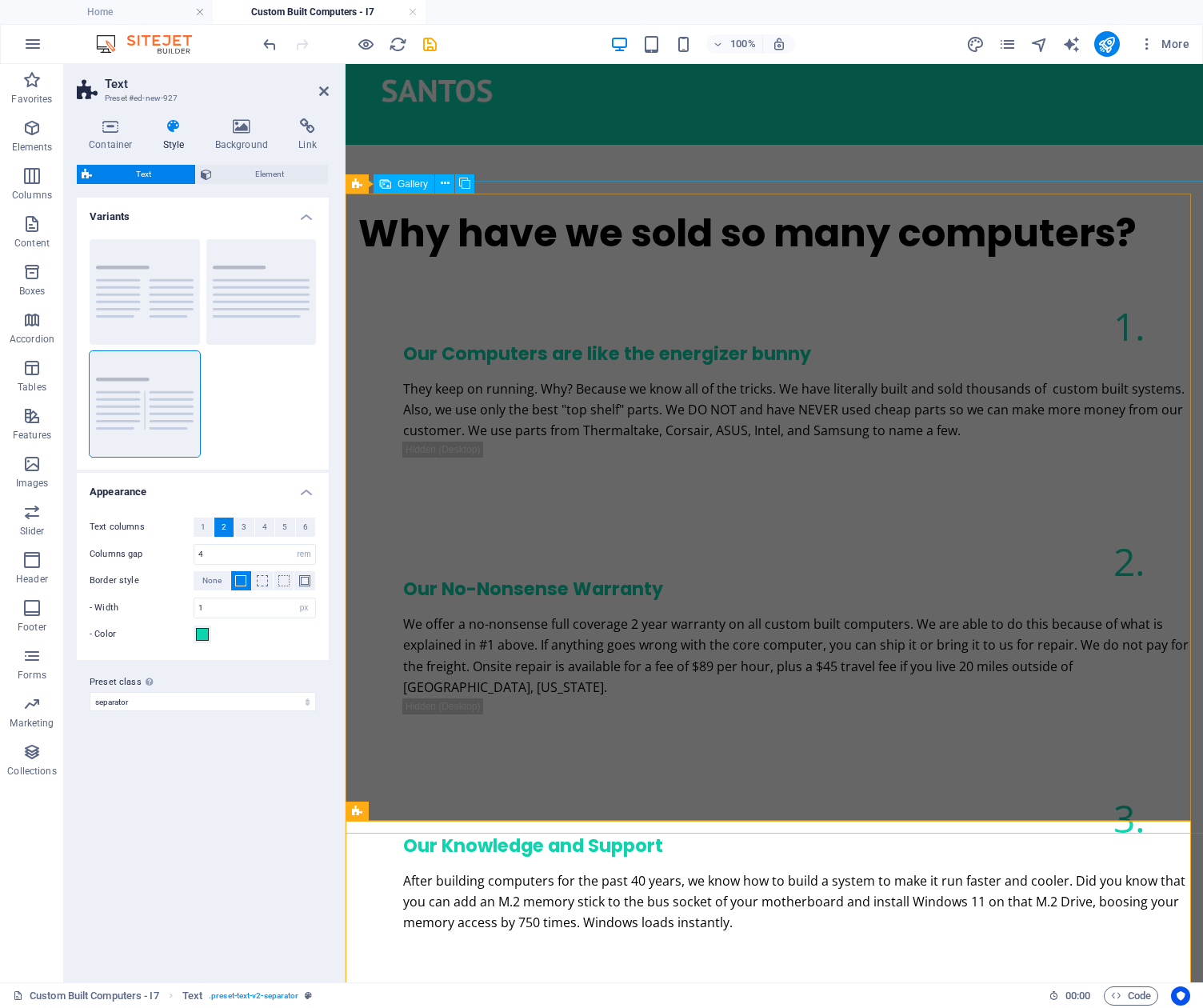
scroll to position [1649, 0]
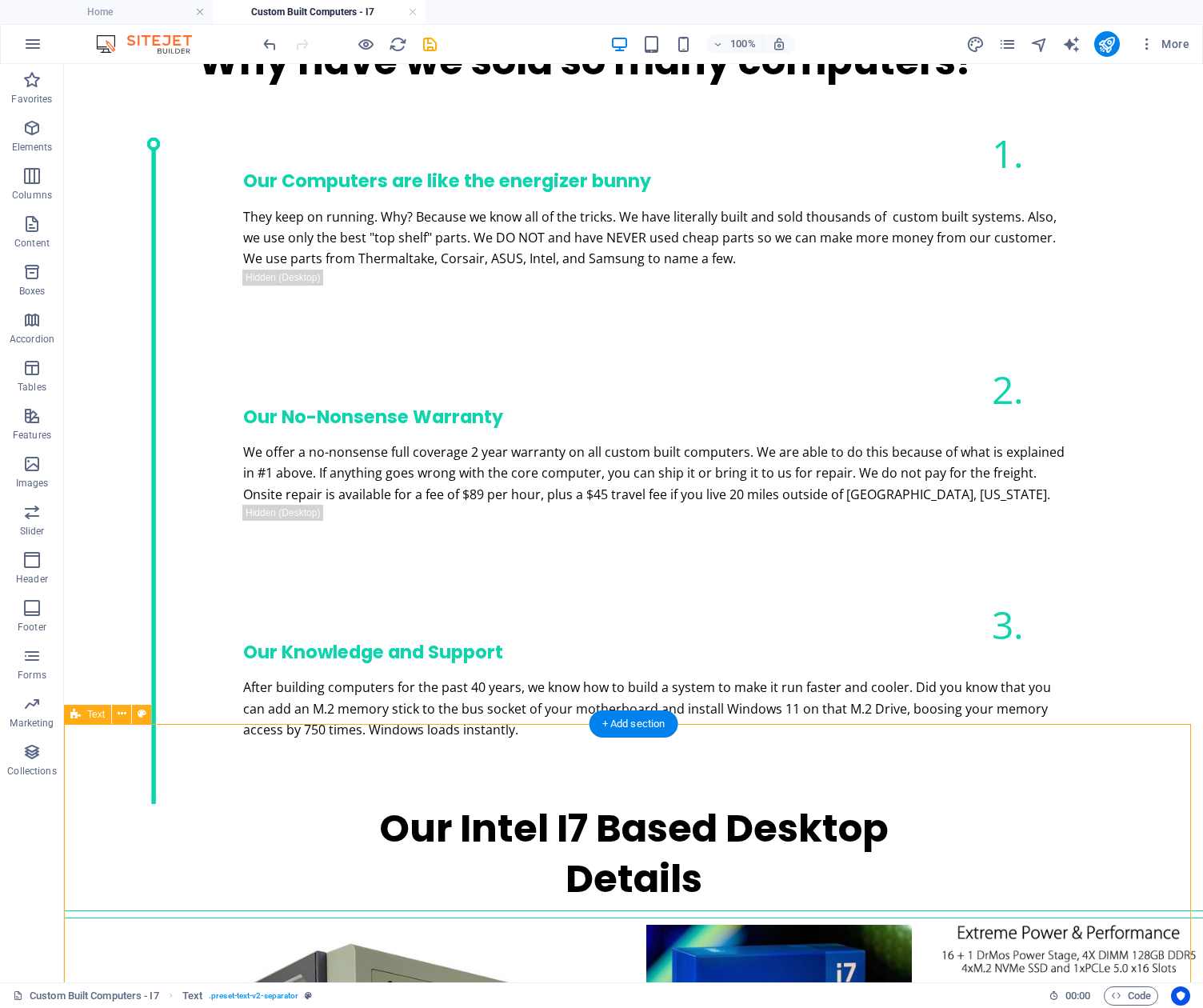
scroll to position [1845, 0]
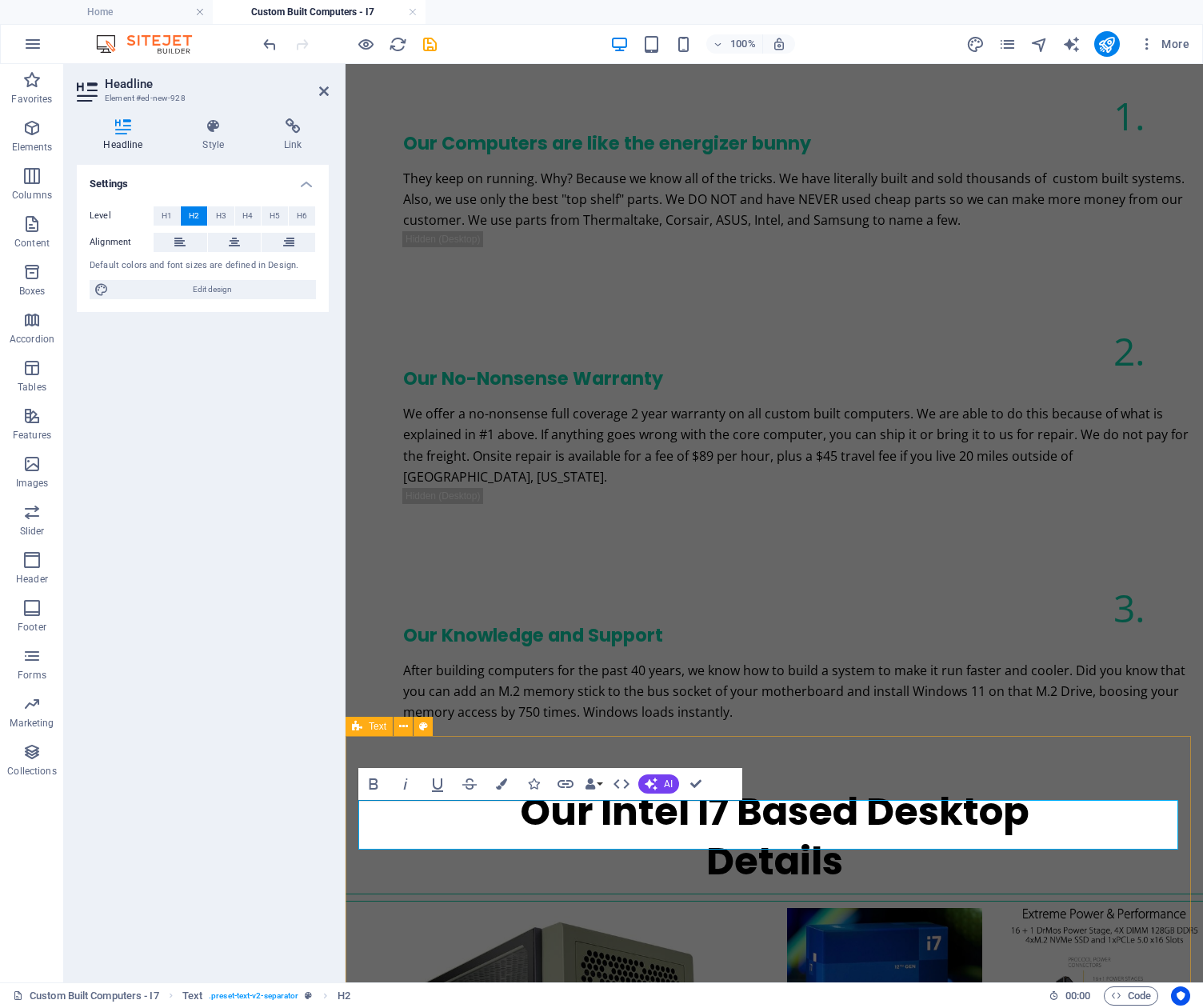
scroll to position [1600, 0]
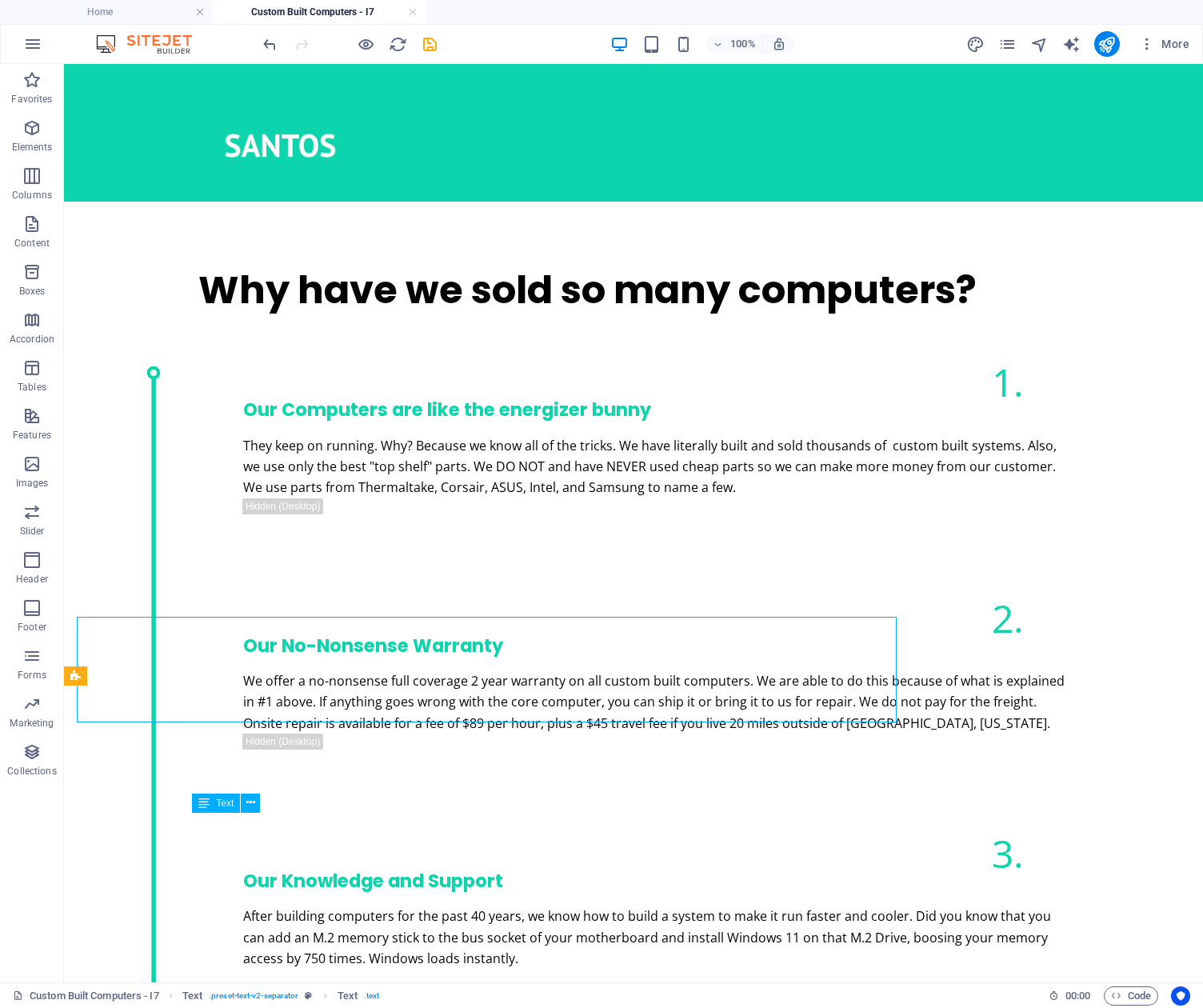
scroll to position [1845, 0]
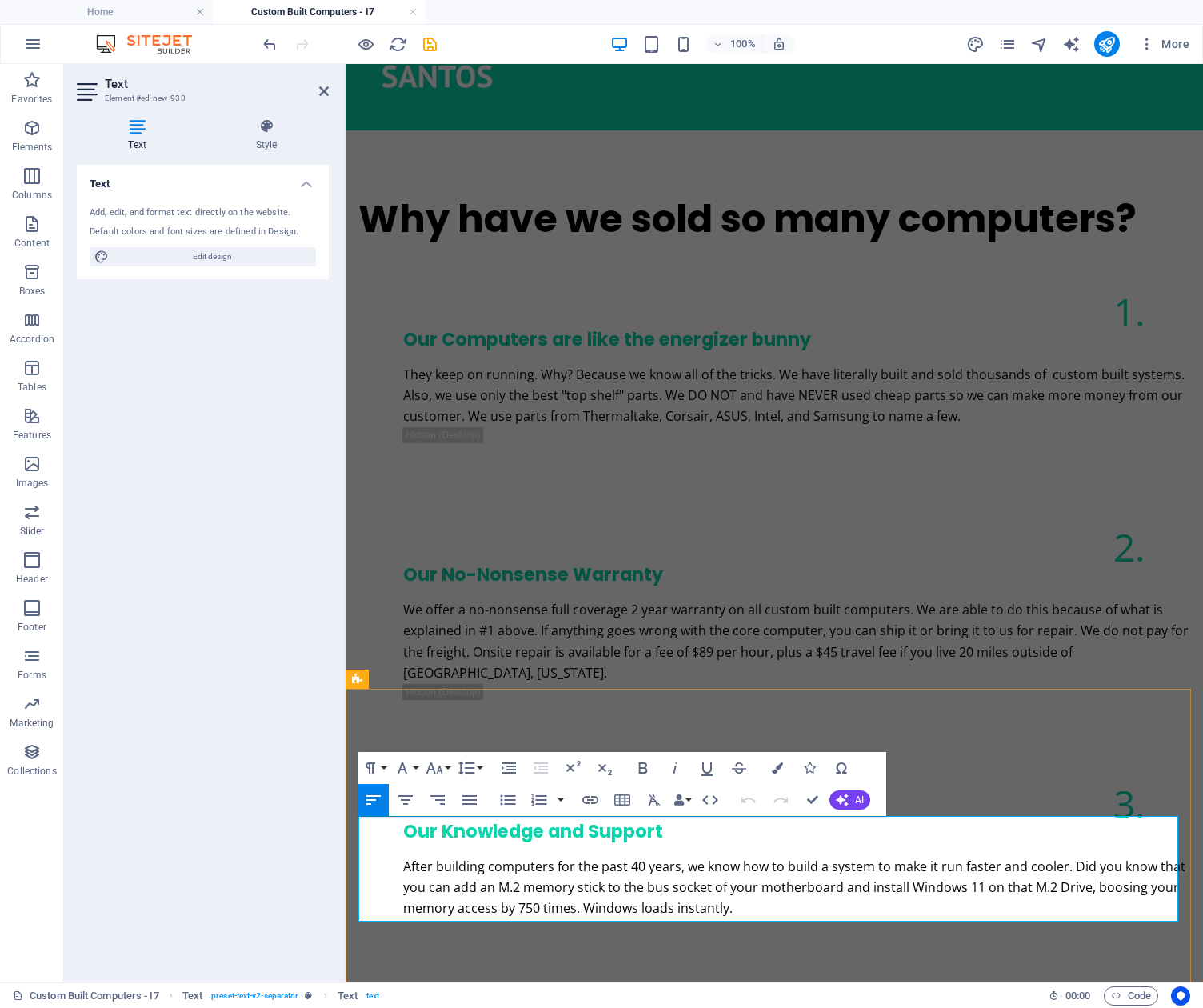
scroll to position [1649, 0]
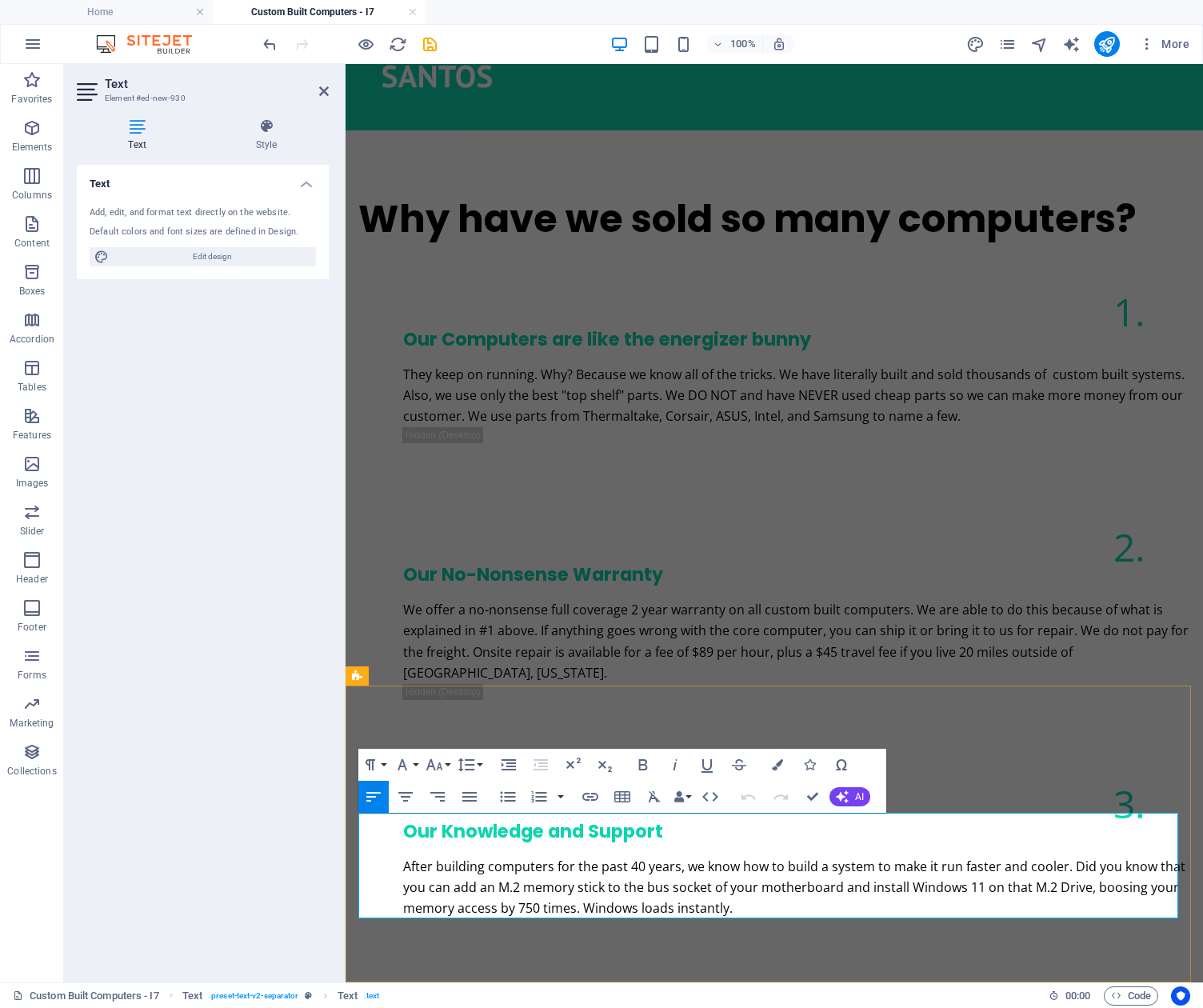
drag, startPoint x: 733, startPoint y: 908, endPoint x: 359, endPoint y: 829, distance: 382.3
click at [508, 798] on icon "button" at bounding box center [508, 796] width 19 height 19
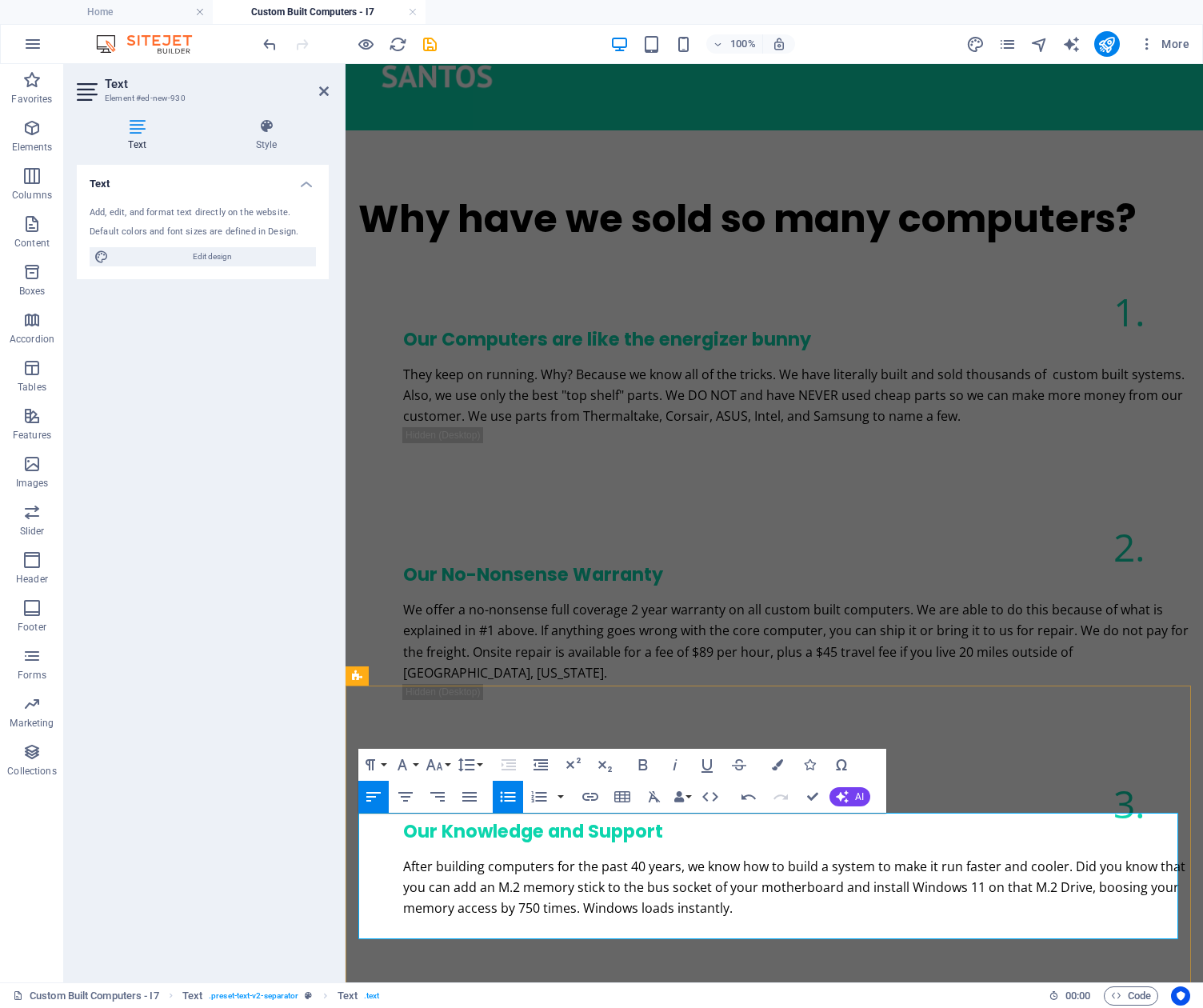
drag, startPoint x: 740, startPoint y: 907, endPoint x: 371, endPoint y: 829, distance: 377.2
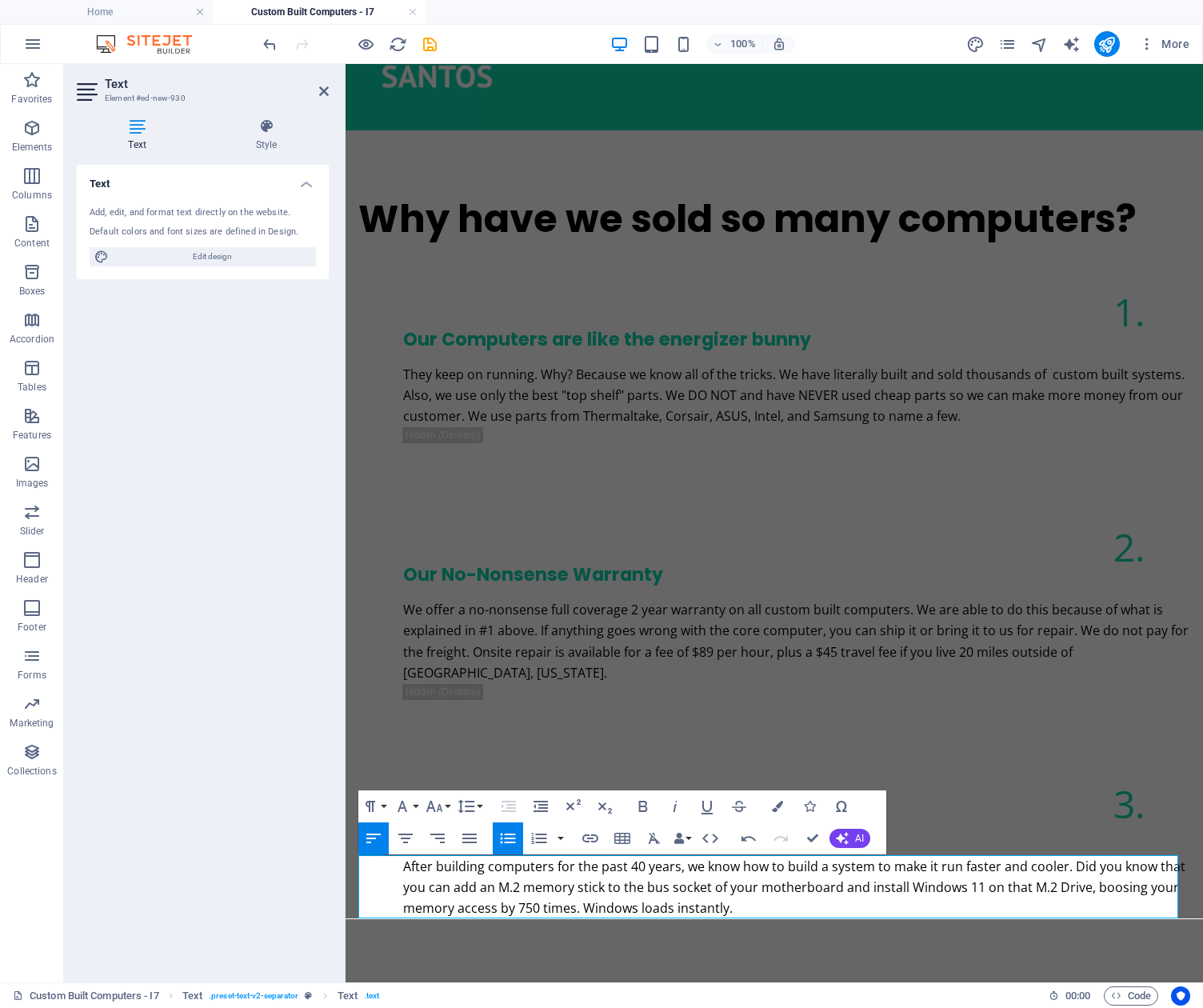
scroll to position [1608, 0]
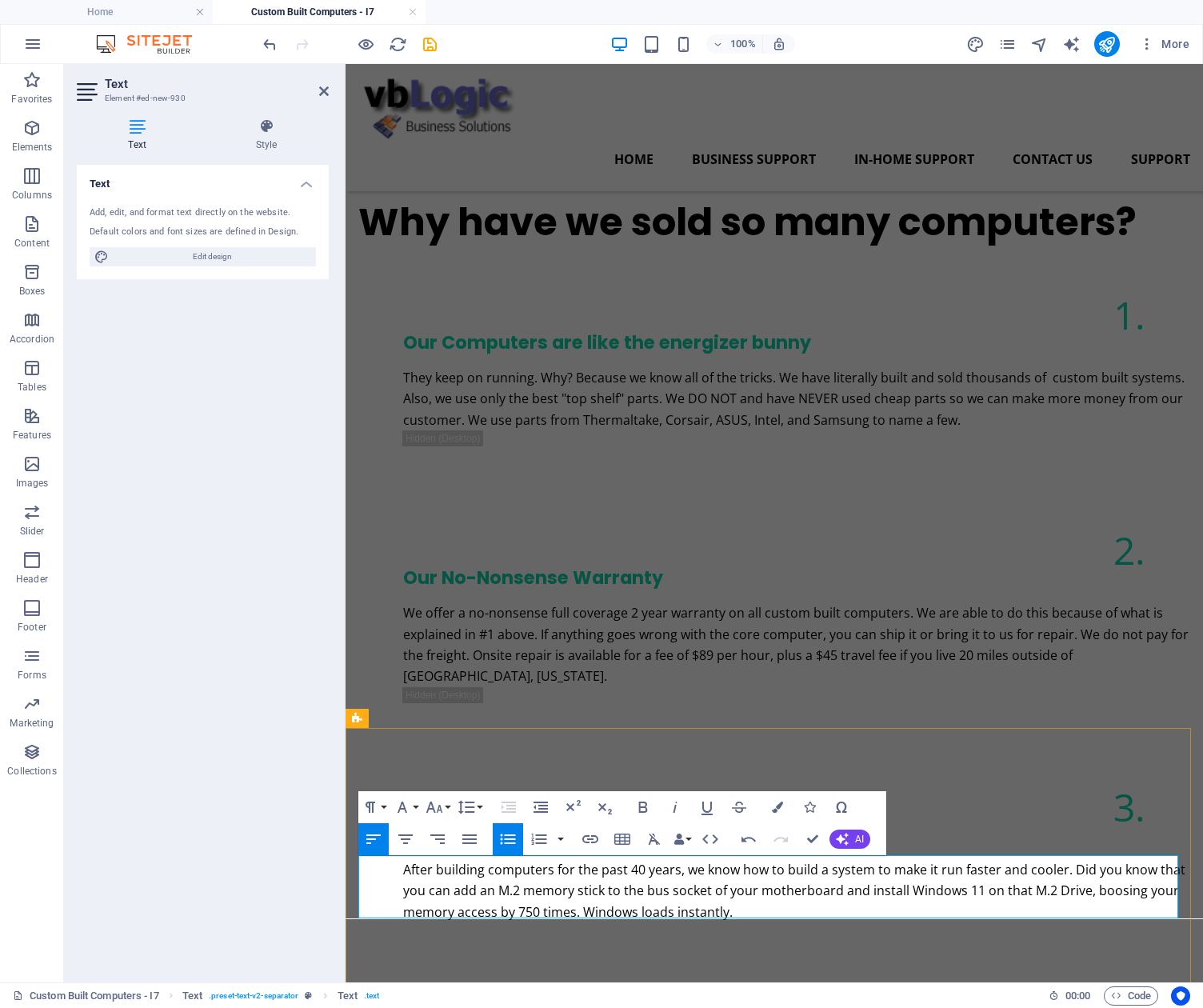
drag, startPoint x: 716, startPoint y: 908, endPoint x: 646, endPoint y: 864, distance: 82.7
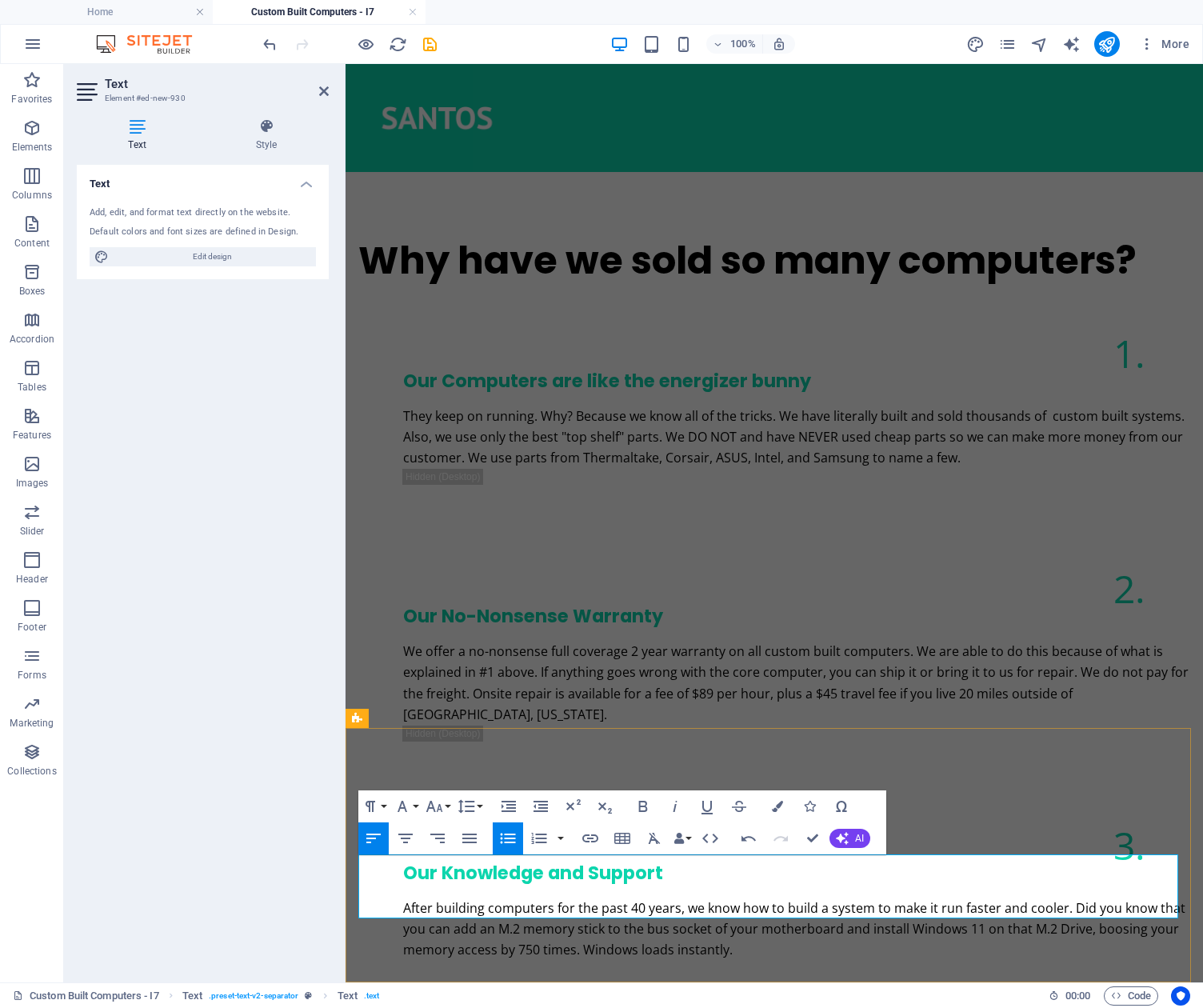
drag, startPoint x: 651, startPoint y: 867, endPoint x: 352, endPoint y: 868, distance: 299.0
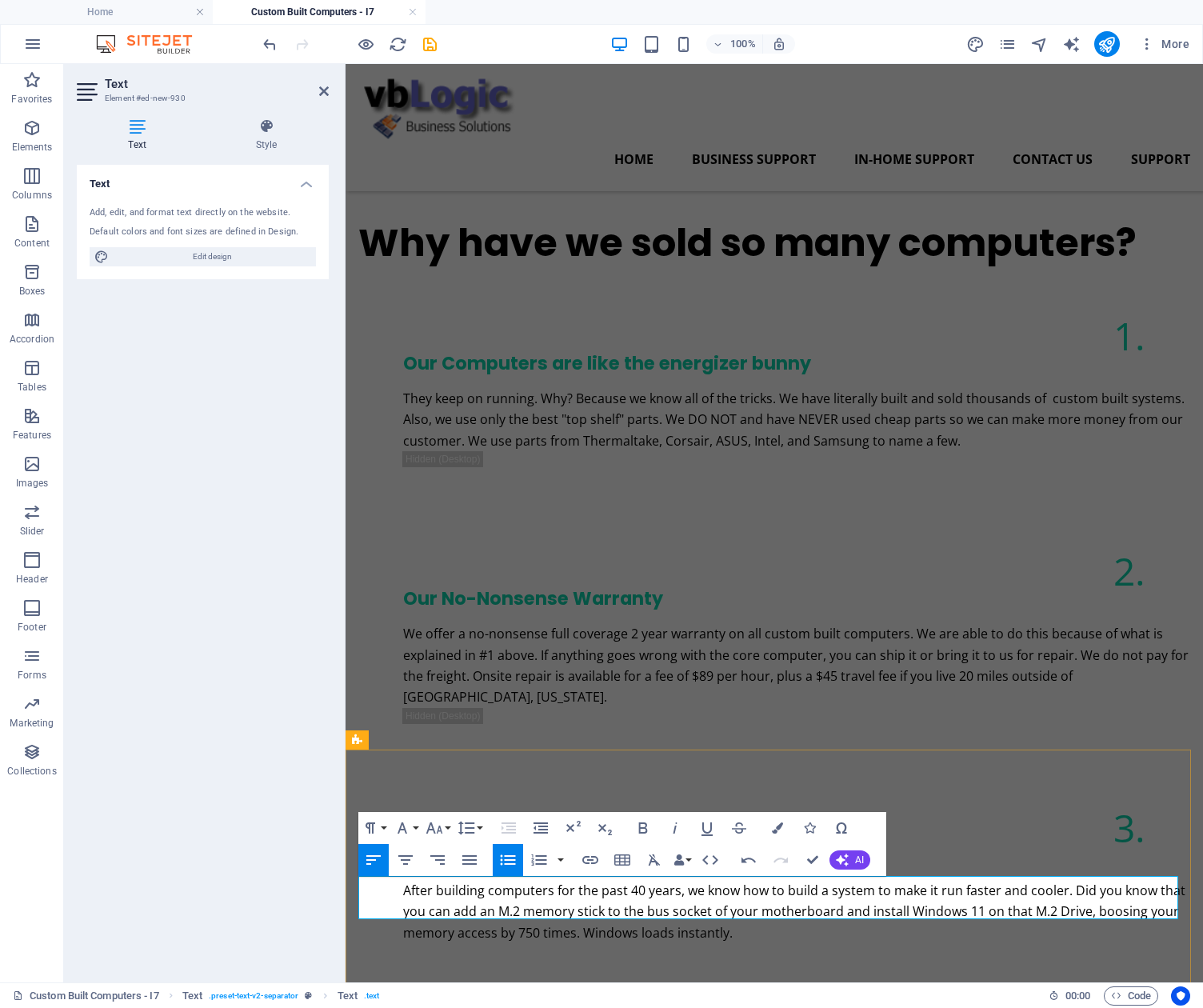
scroll to position [1586, 0]
click at [508, 856] on icon "button" at bounding box center [508, 859] width 19 height 19
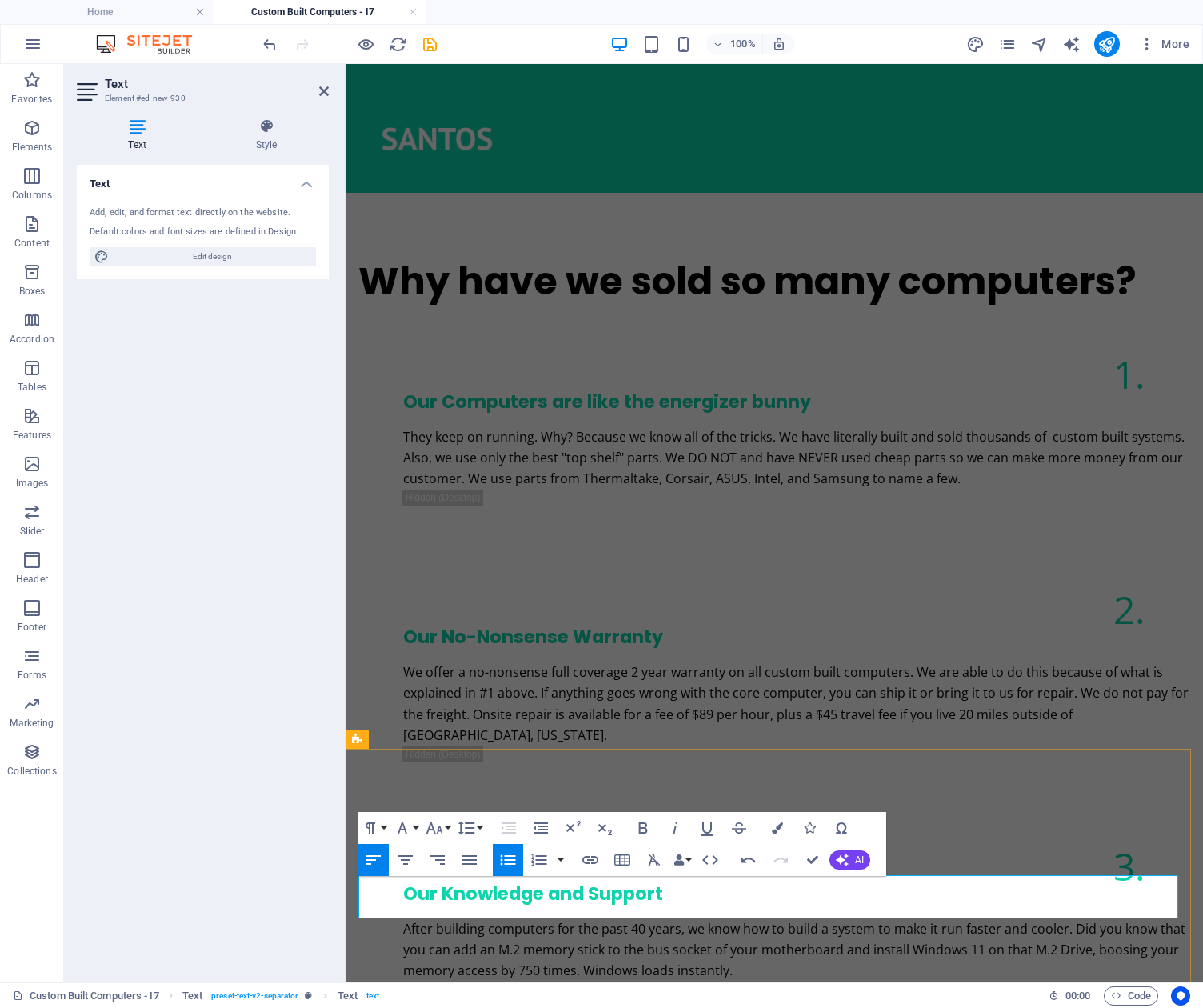
drag, startPoint x: 676, startPoint y: 909, endPoint x: 441, endPoint y: 901, distance: 235.1
drag, startPoint x: 743, startPoint y: 888, endPoint x: 727, endPoint y: 888, distance: 16.0
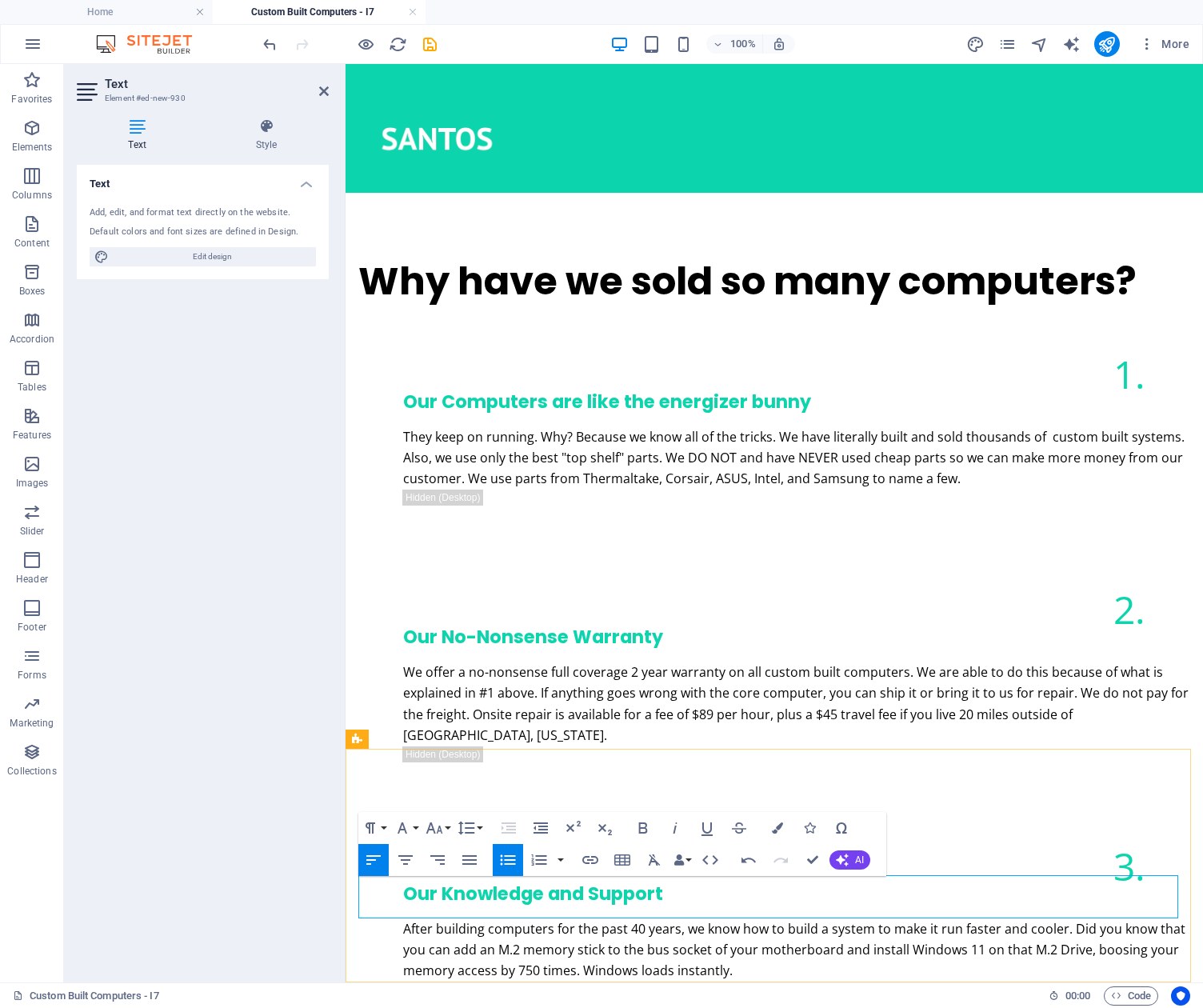
drag, startPoint x: 741, startPoint y: 885, endPoint x: 370, endPoint y: 893, distance: 371.1
drag, startPoint x: 1114, startPoint y: 885, endPoint x: 813, endPoint y: 895, distance: 301.2
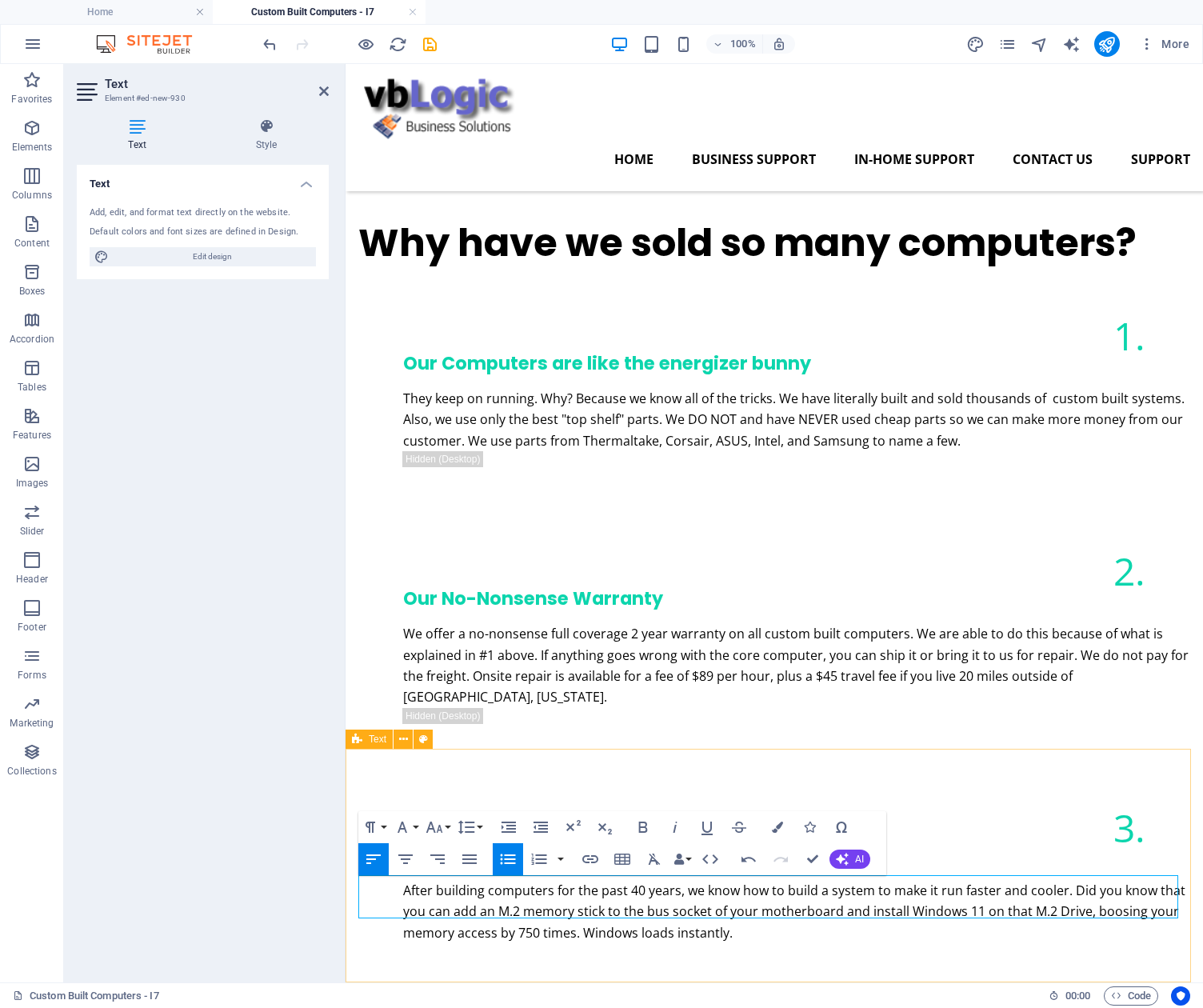
scroll to position [1565, 0]
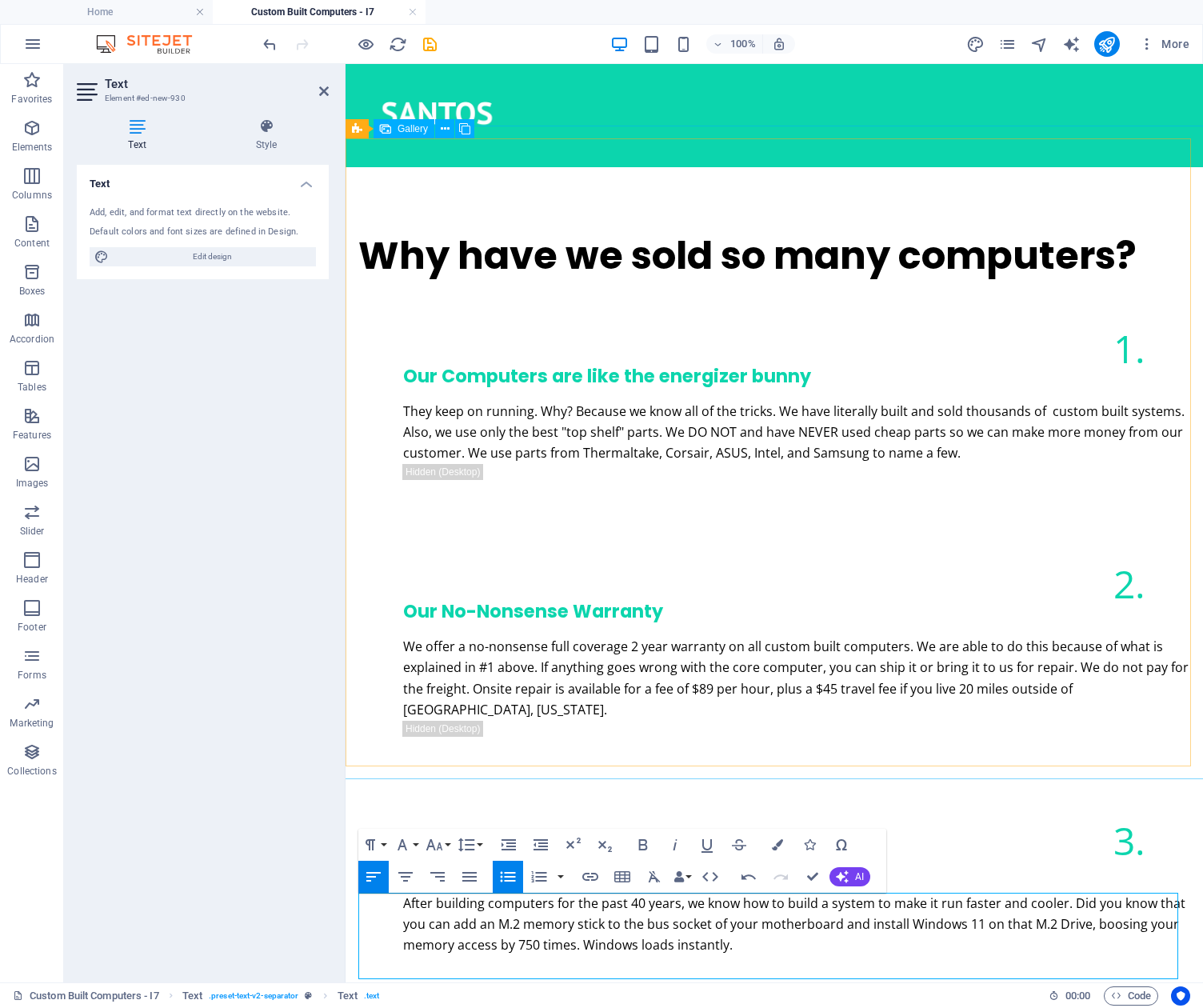
scroll to position [1630, 0]
